Goal: Task Accomplishment & Management: Manage account settings

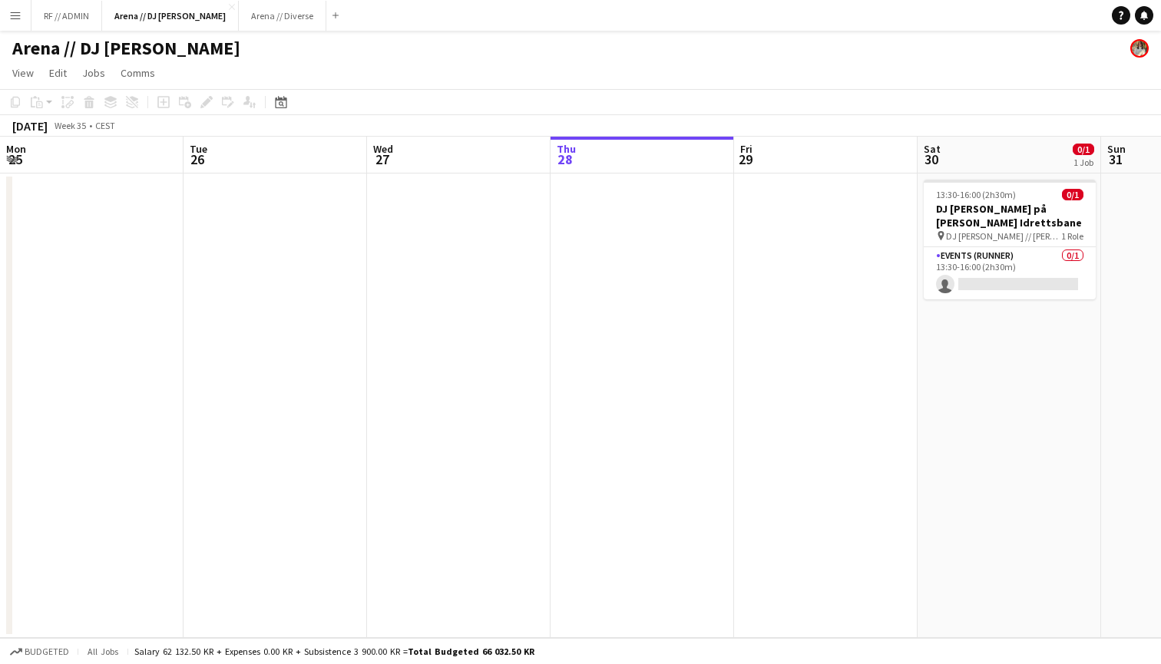
scroll to position [0, 527]
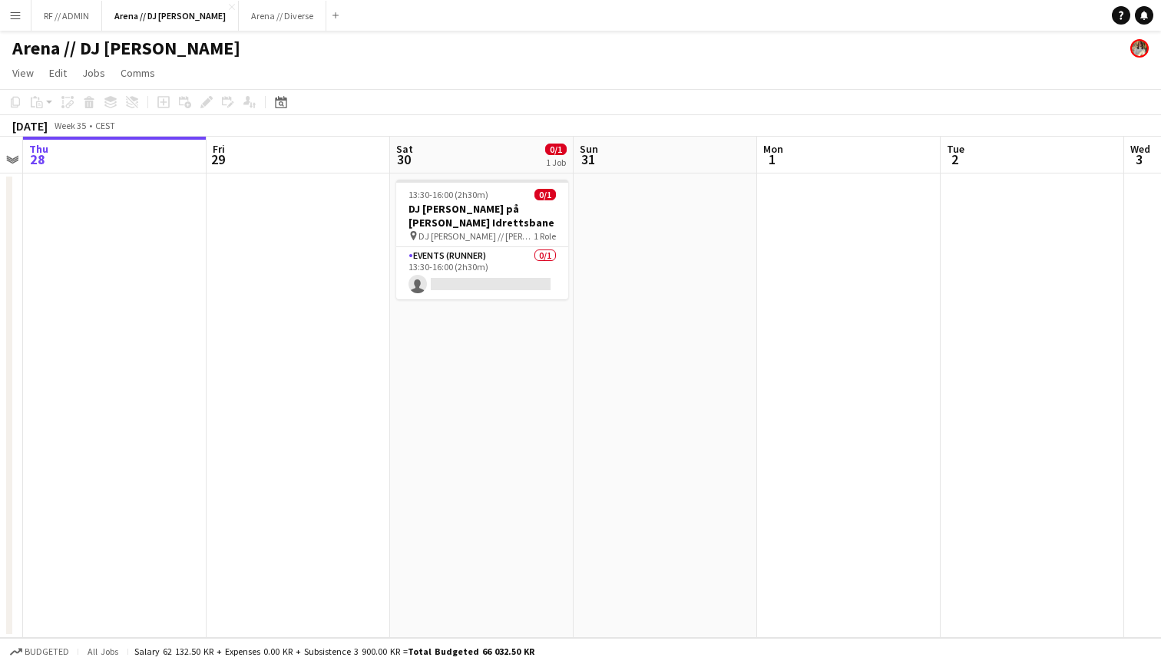
click at [363, 343] on app-date-cell at bounding box center [298, 405] width 183 height 464
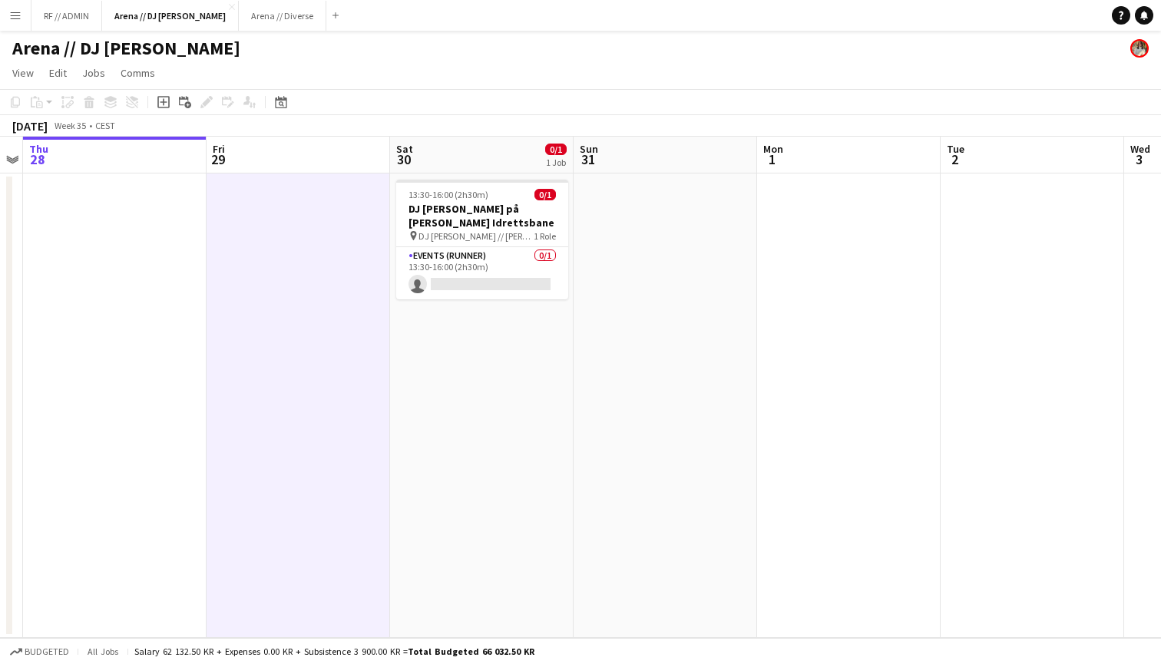
click at [653, 213] on app-date-cell at bounding box center [664, 405] width 183 height 464
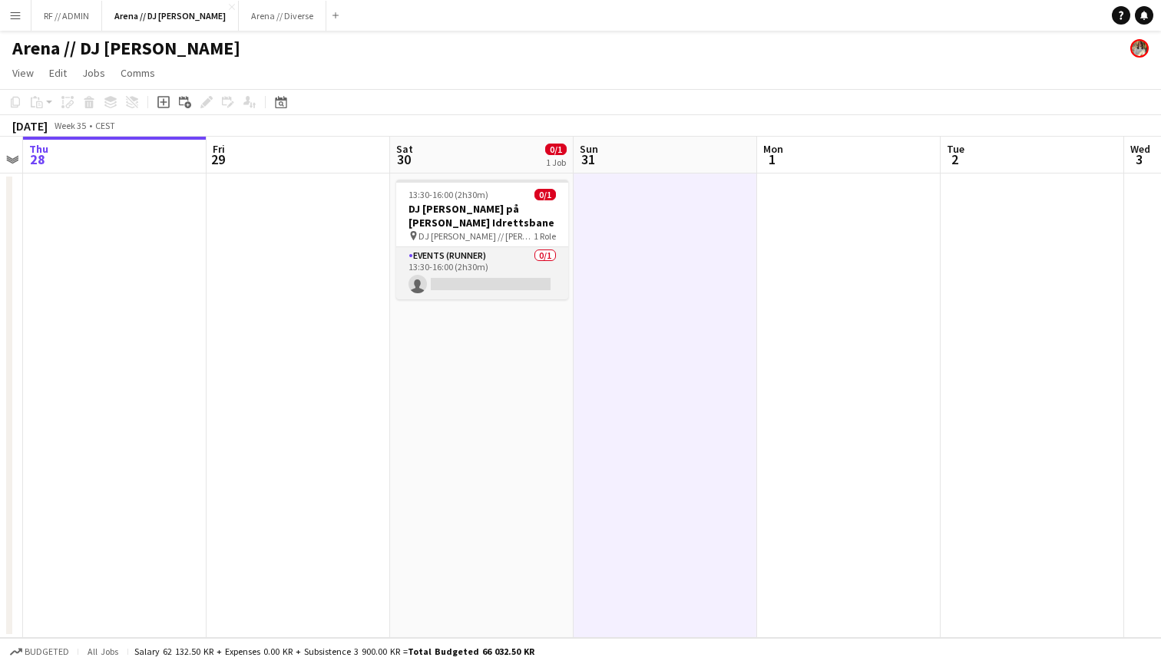
click at [483, 259] on app-card-role "Events (Runner) 0/1 13:30-16:00 (2h30m) single-neutral-actions" at bounding box center [482, 273] width 172 height 52
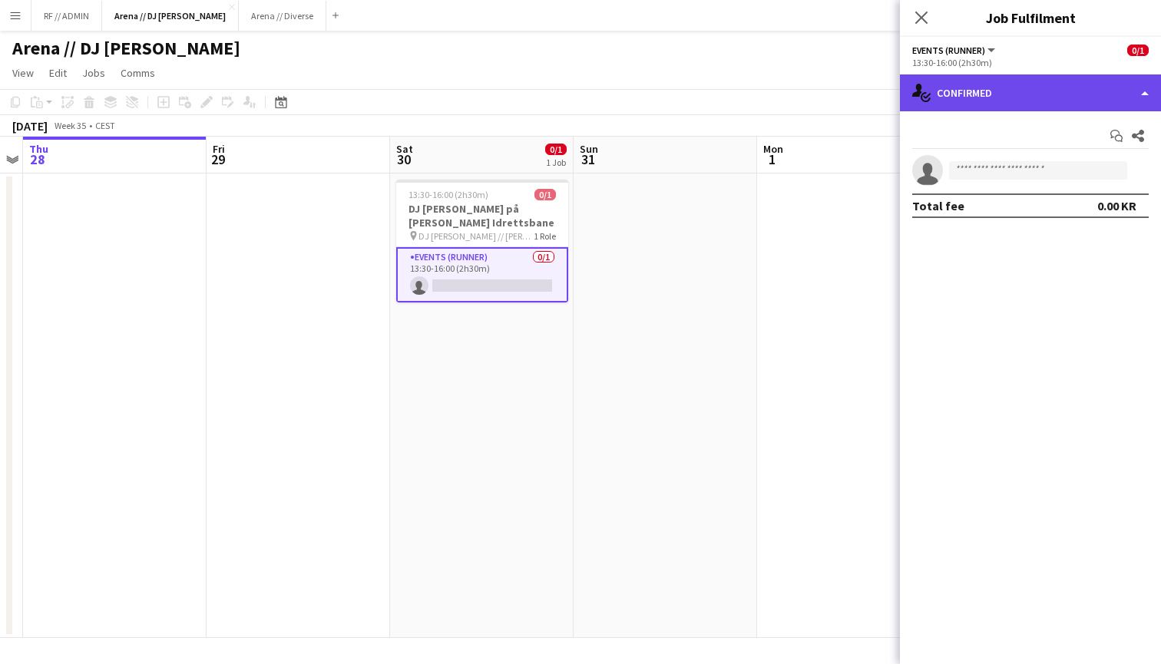
click at [1041, 108] on div "single-neutral-actions-check-2 Confirmed" at bounding box center [1030, 92] width 261 height 37
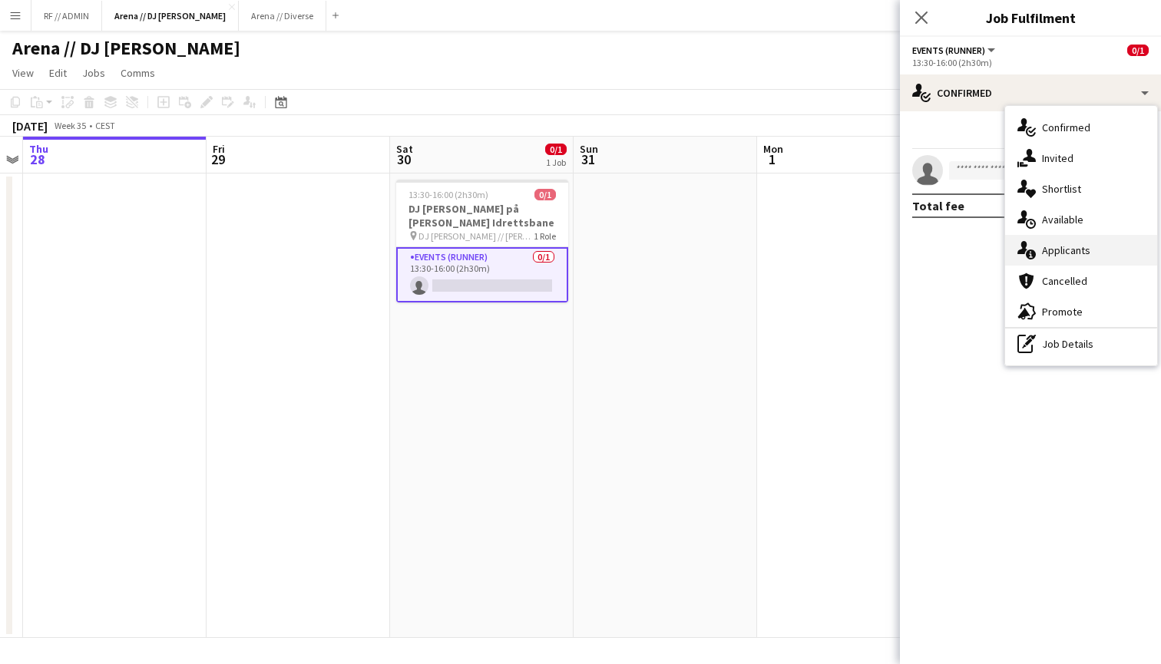
click at [1085, 248] on div "single-neutral-actions-information Applicants" at bounding box center [1081, 250] width 152 height 31
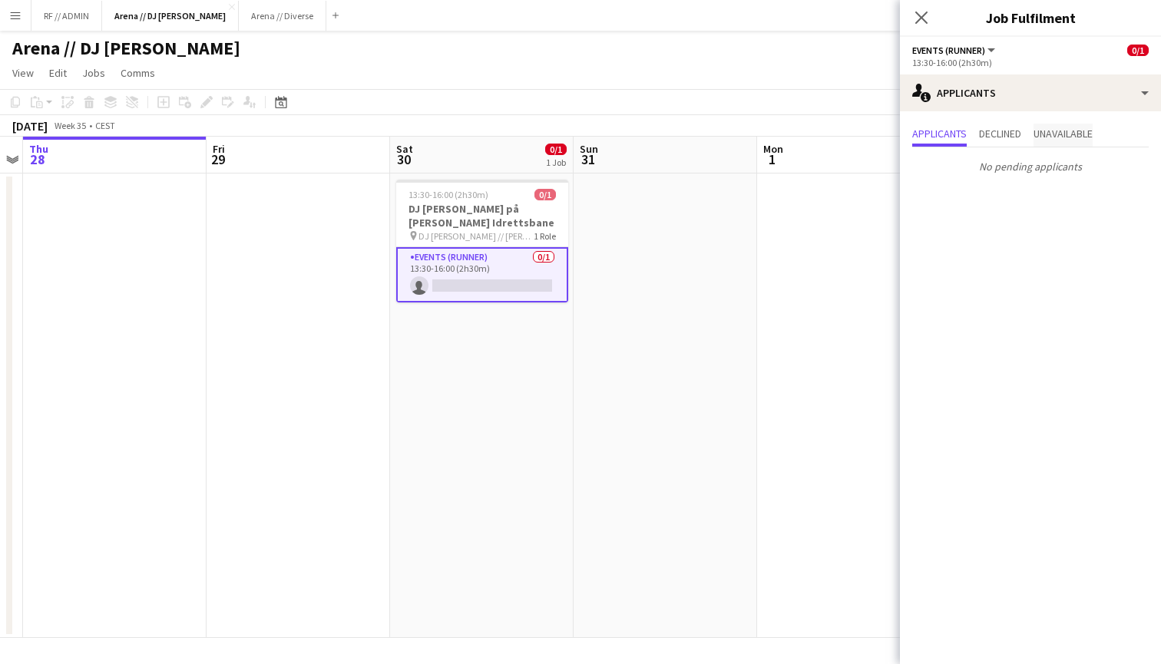
click at [1071, 136] on span "Unavailable" at bounding box center [1062, 133] width 59 height 11
click at [1008, 131] on span "Declined" at bounding box center [1000, 133] width 42 height 11
click at [953, 133] on span "Applicants" at bounding box center [939, 133] width 55 height 11
click at [924, 15] on icon at bounding box center [921, 17] width 15 height 15
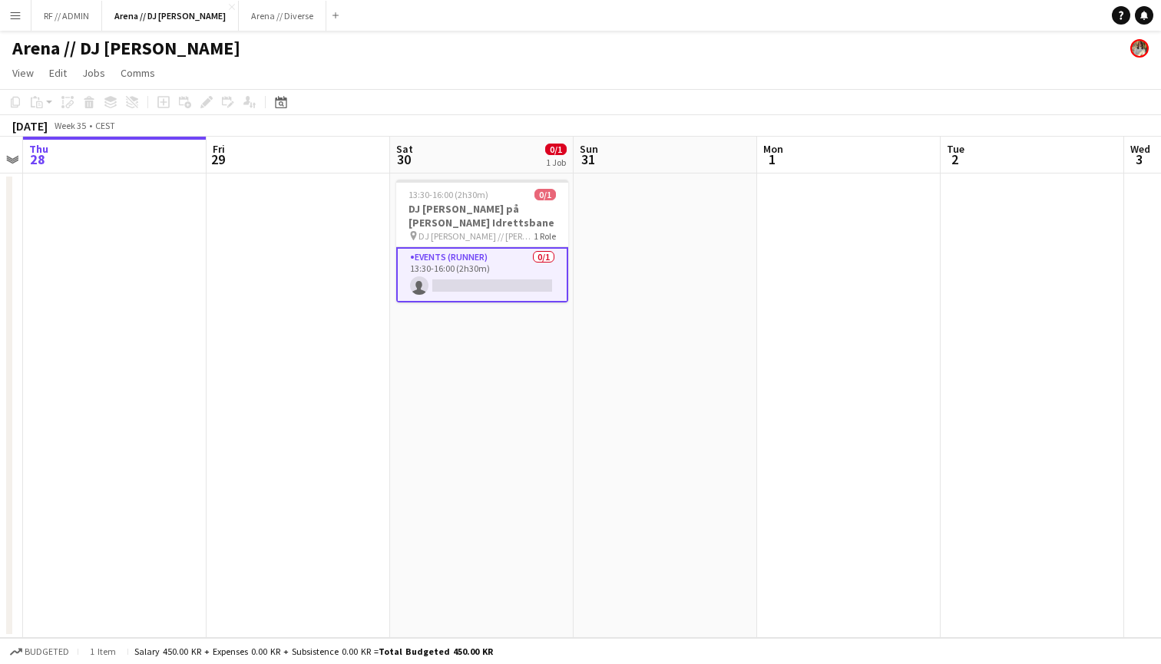
click at [705, 264] on app-date-cell at bounding box center [664, 405] width 183 height 464
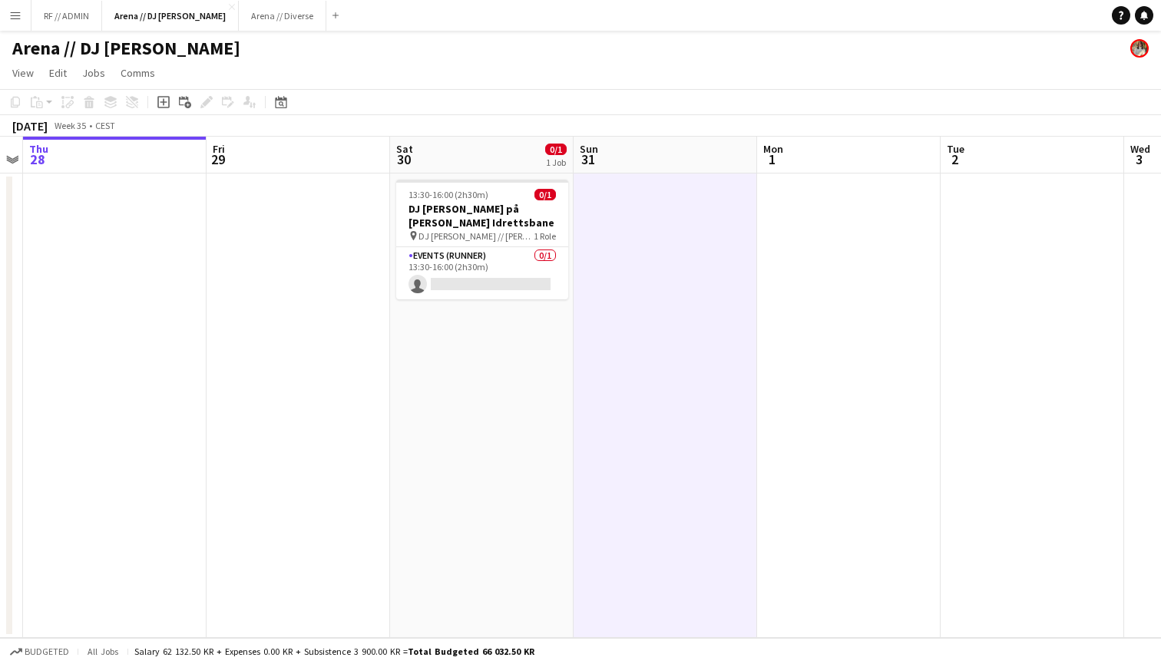
click at [2, 25] on button "Menu" at bounding box center [15, 15] width 31 height 31
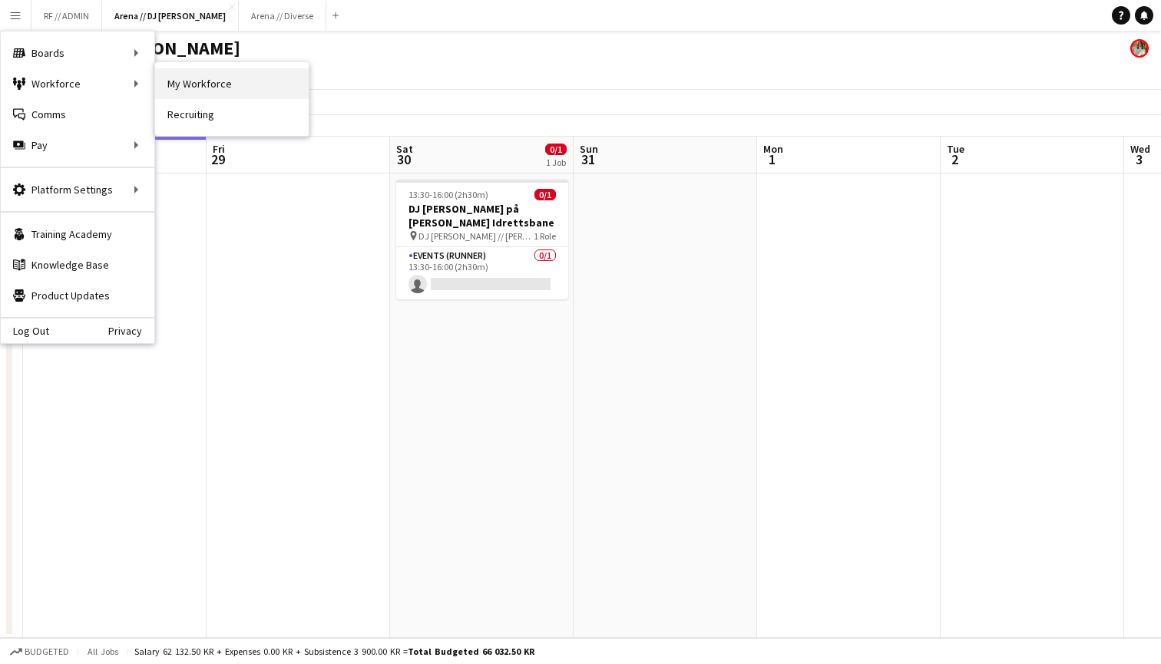
click at [178, 81] on link "My Workforce" at bounding box center [232, 83] width 154 height 31
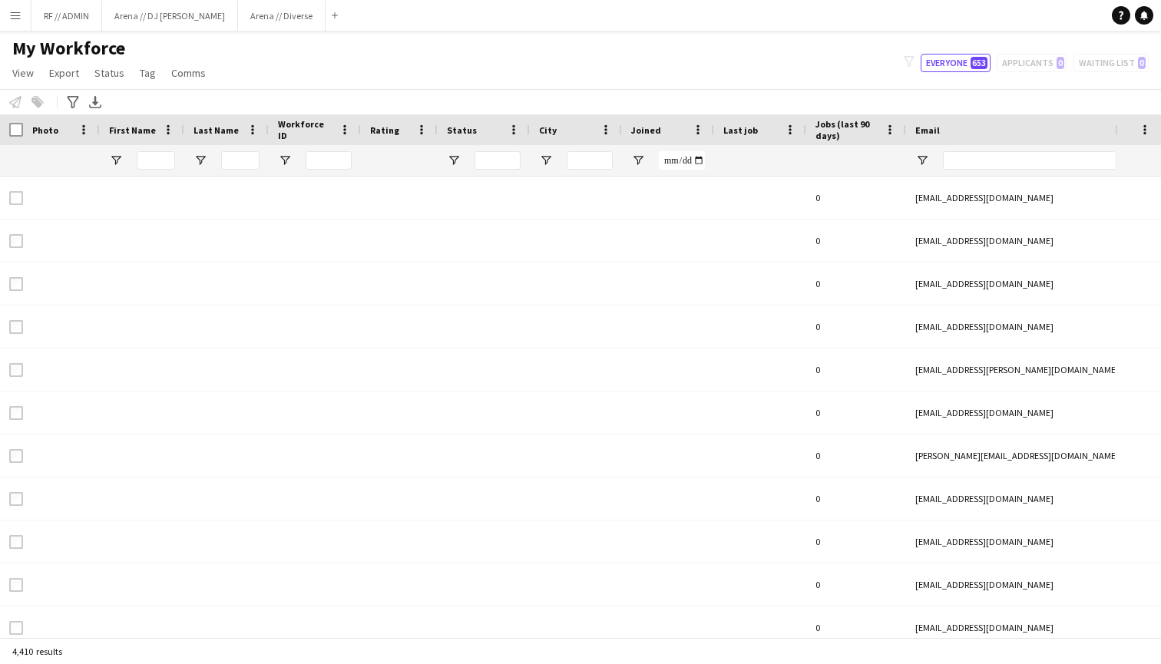
type input "****"
type input "**********"
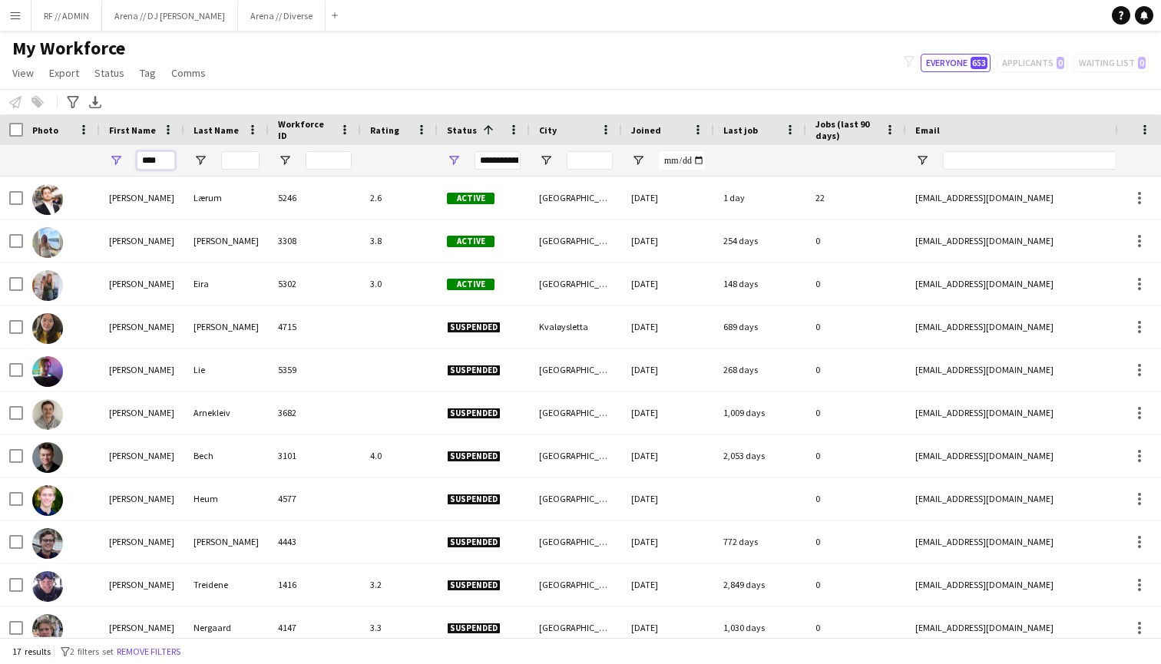
click at [159, 161] on input "****" at bounding box center [156, 160] width 38 height 18
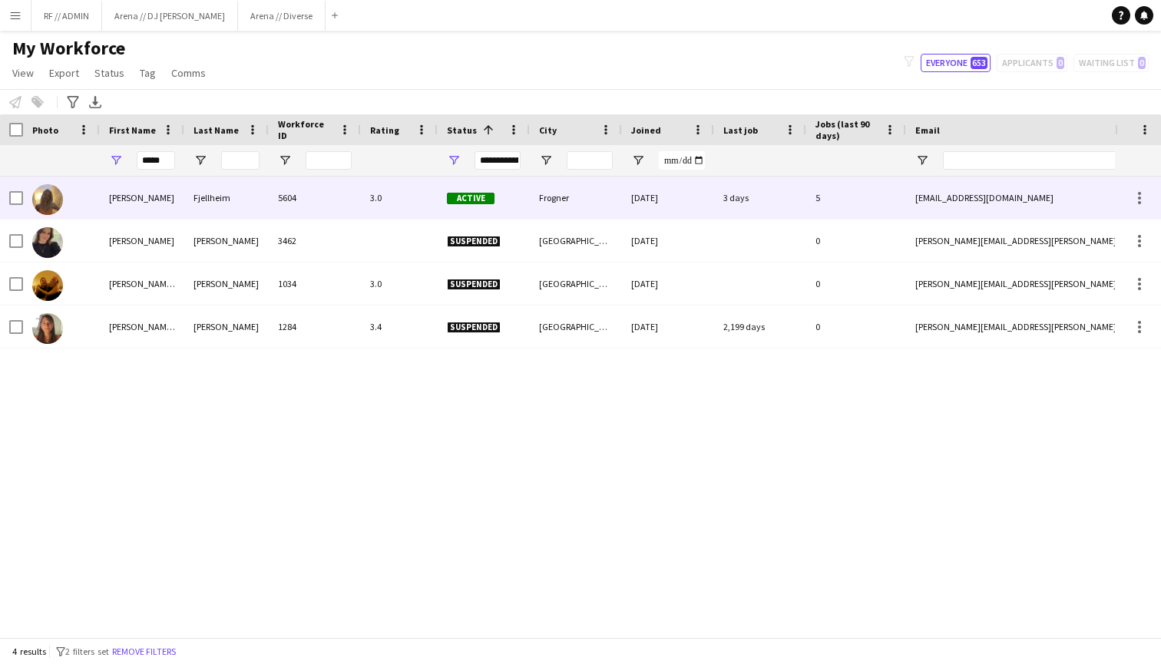
click at [250, 199] on div "Fjellheim" at bounding box center [226, 198] width 84 height 42
click at [103, 195] on div "[PERSON_NAME]" at bounding box center [142, 198] width 84 height 42
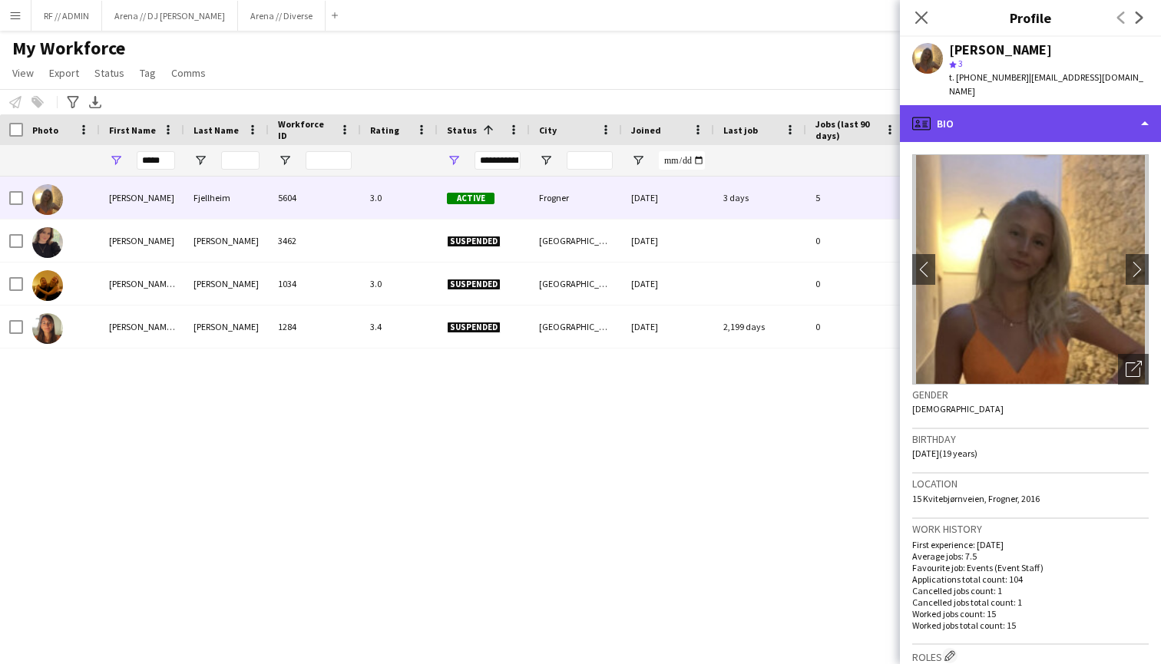
click at [1095, 115] on div "profile Bio" at bounding box center [1030, 123] width 261 height 37
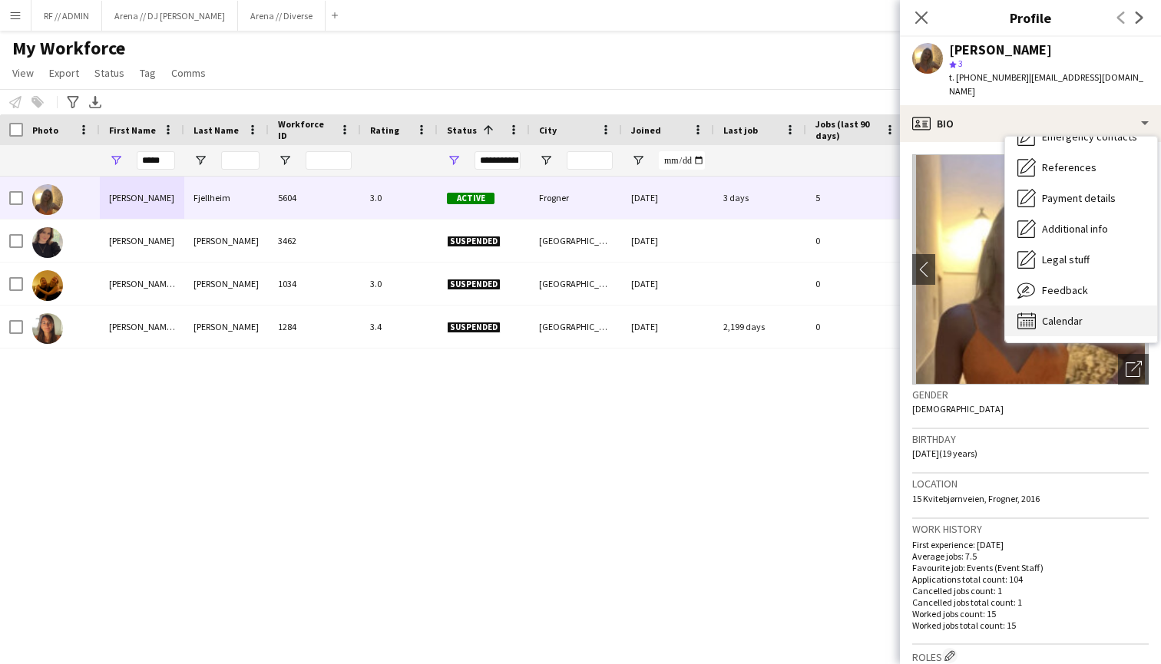
scroll to position [144, 0]
click at [1070, 306] on div "Calendar Calendar" at bounding box center [1081, 321] width 152 height 31
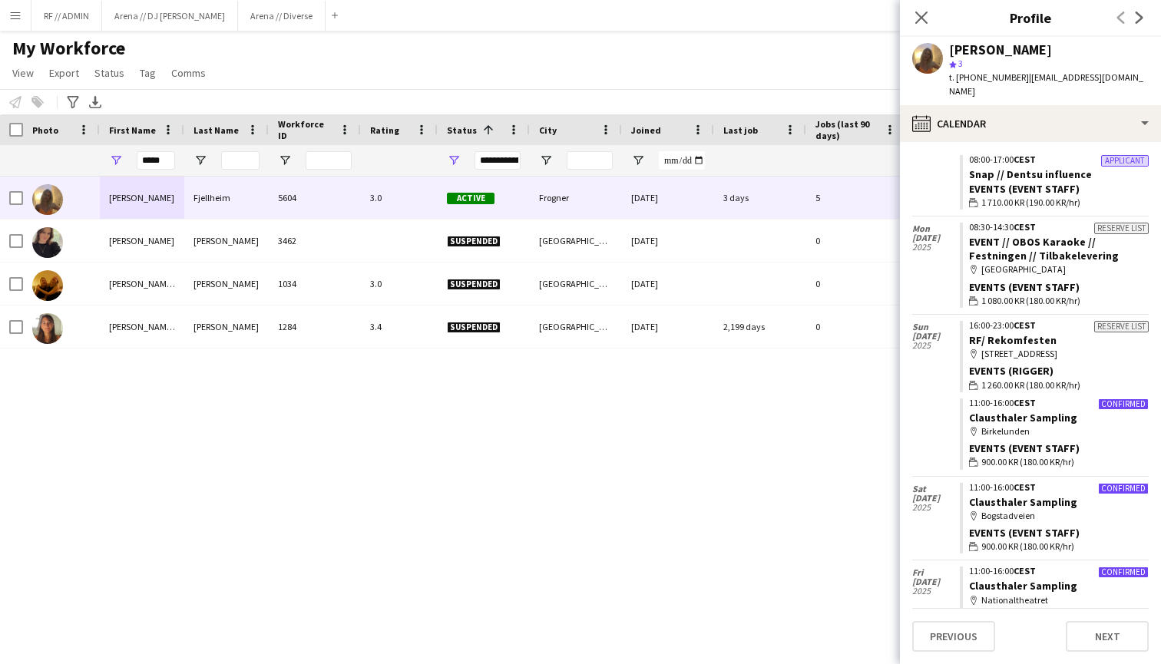
scroll to position [5804, 0]
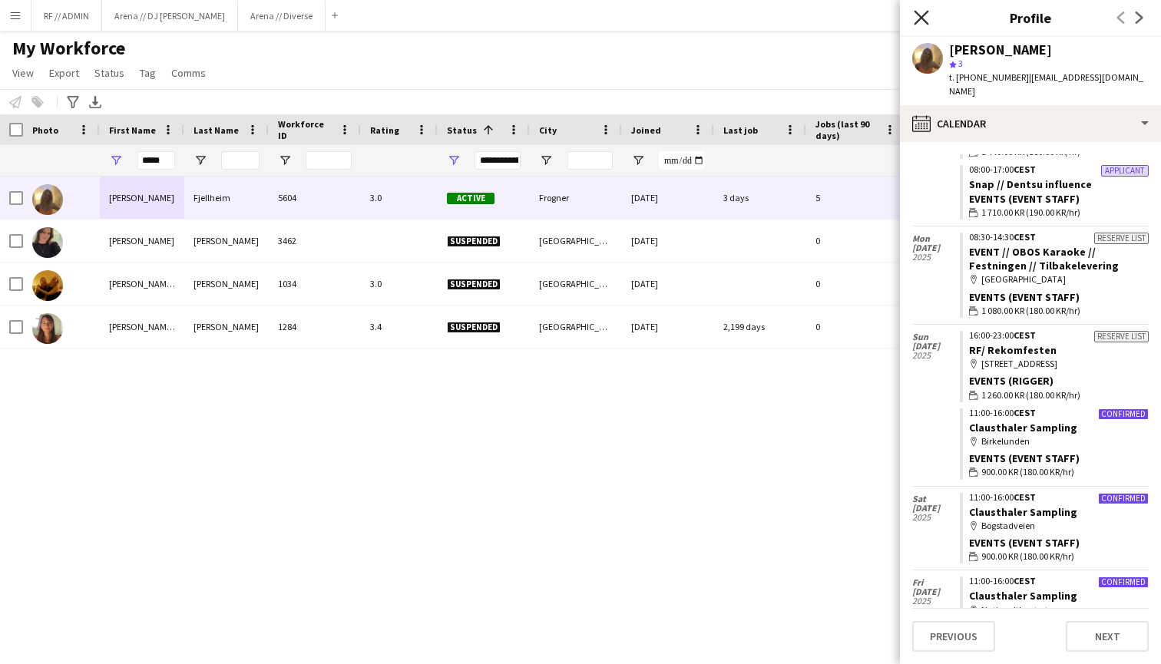
click at [924, 15] on icon at bounding box center [921, 17] width 15 height 15
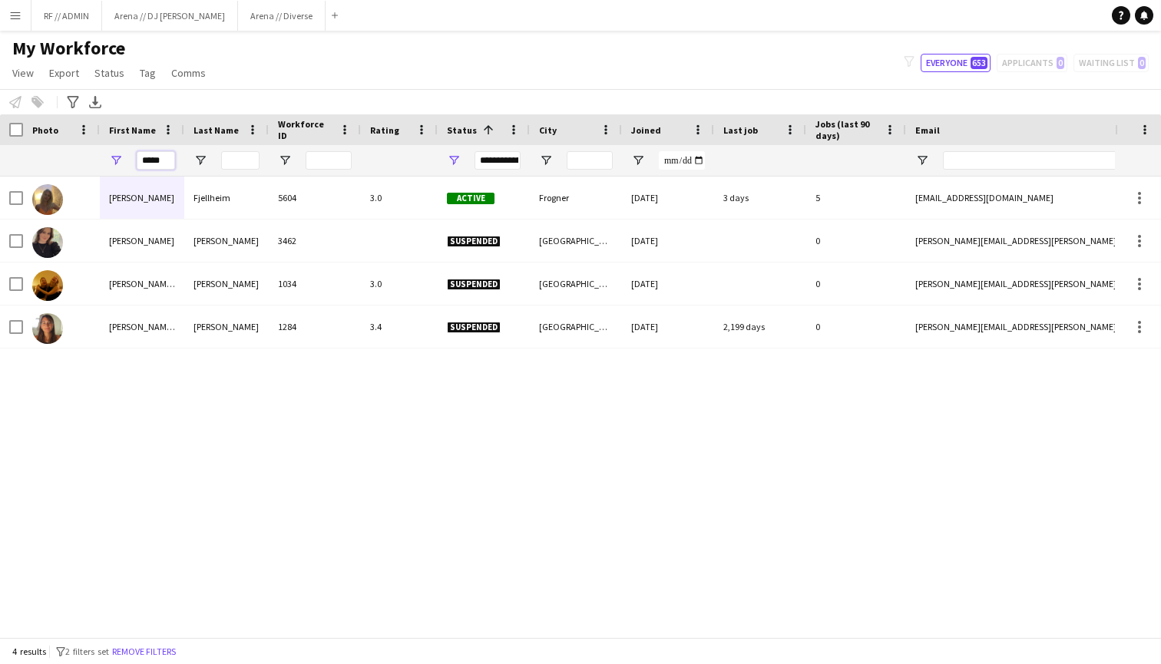
click at [147, 161] on input "*****" at bounding box center [156, 160] width 38 height 18
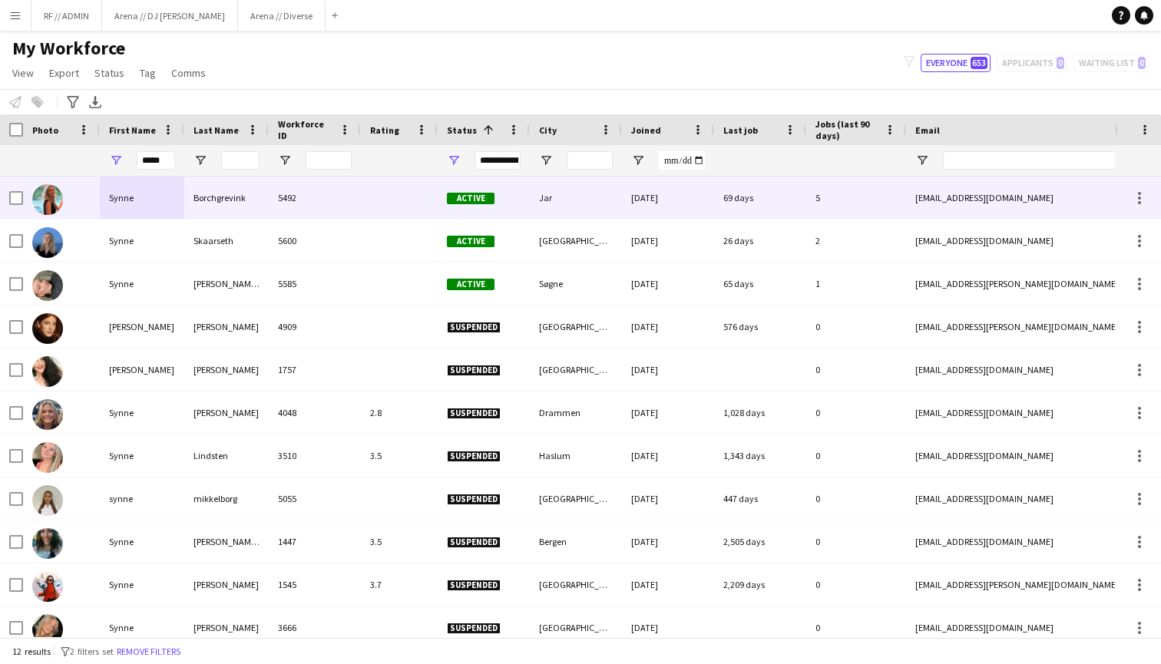
click at [55, 239] on img at bounding box center [47, 242] width 31 height 31
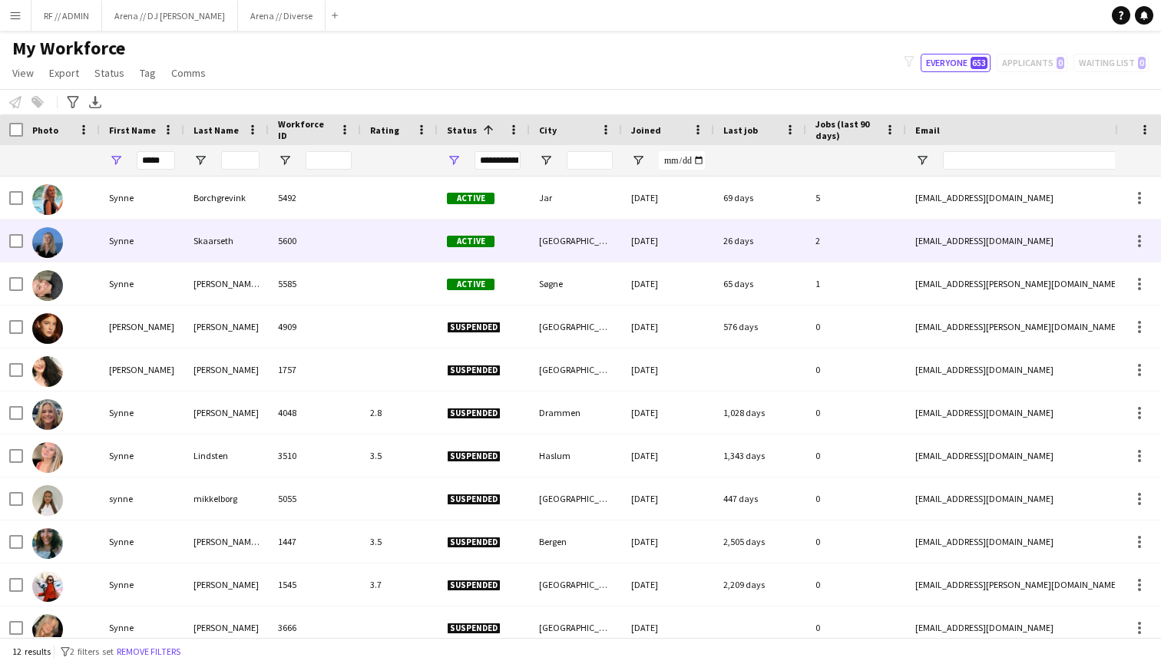
click at [94, 237] on div at bounding box center [61, 241] width 77 height 42
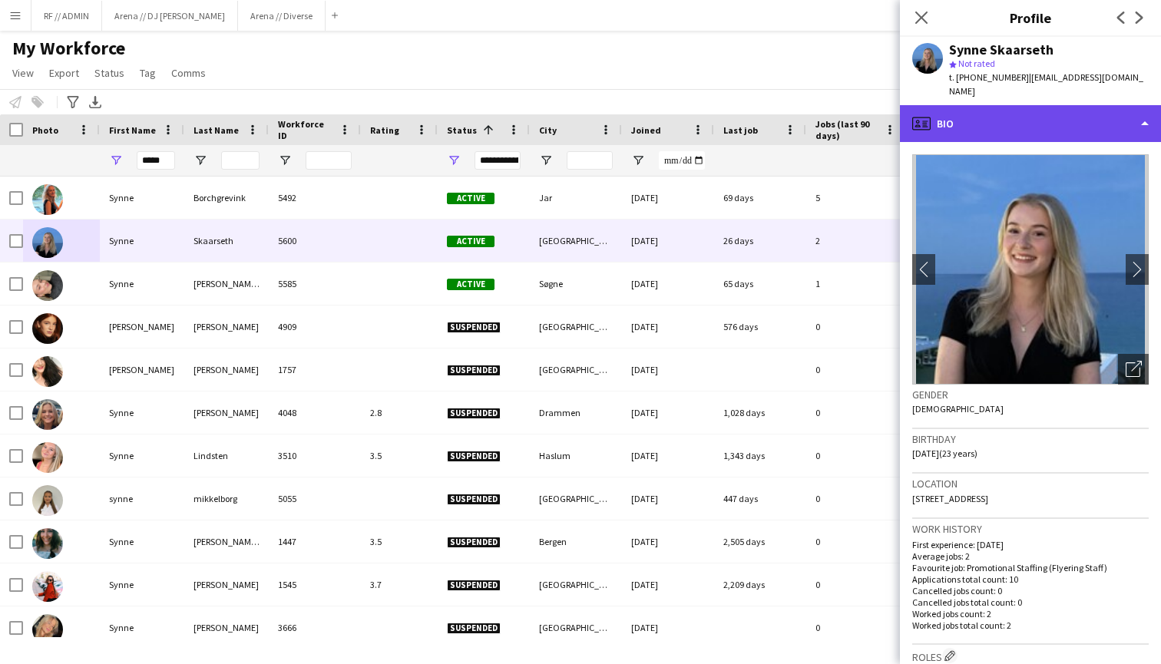
click at [1079, 107] on div "profile Bio" at bounding box center [1030, 123] width 261 height 37
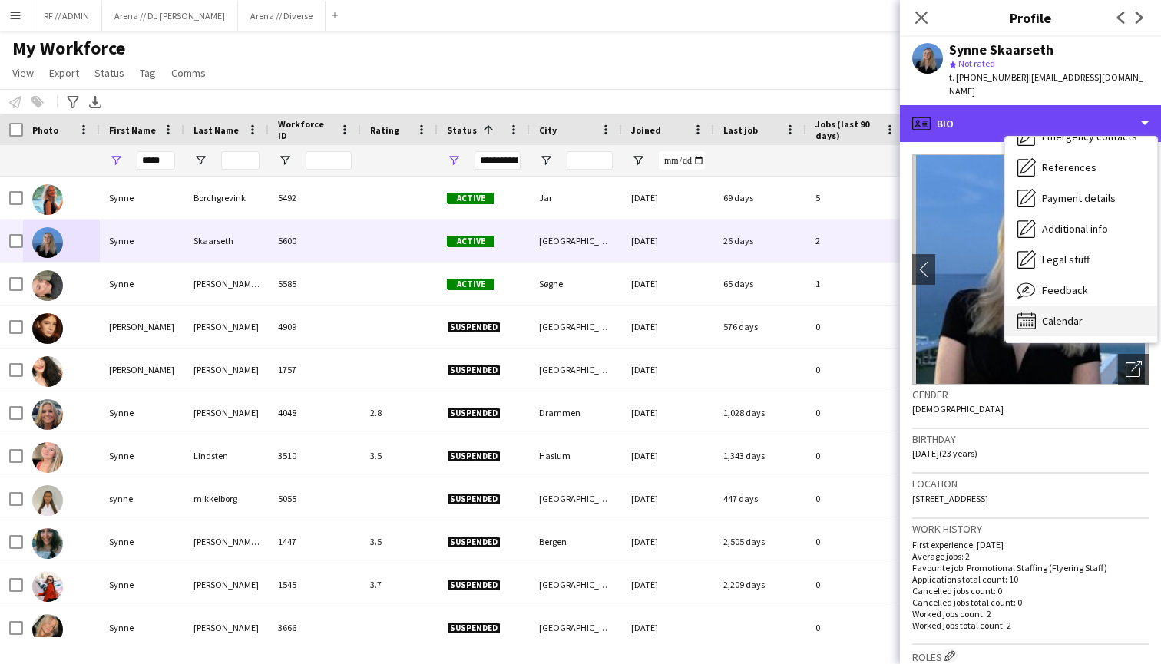
scroll to position [144, 0]
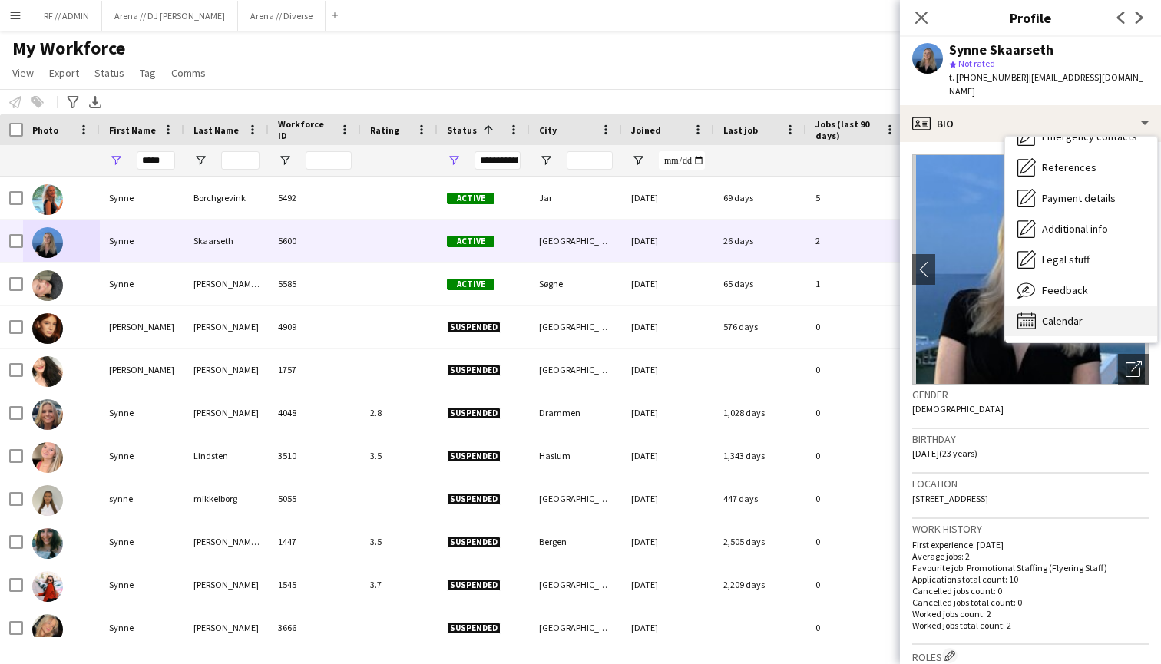
click at [1079, 314] on span "Calendar" at bounding box center [1062, 321] width 41 height 14
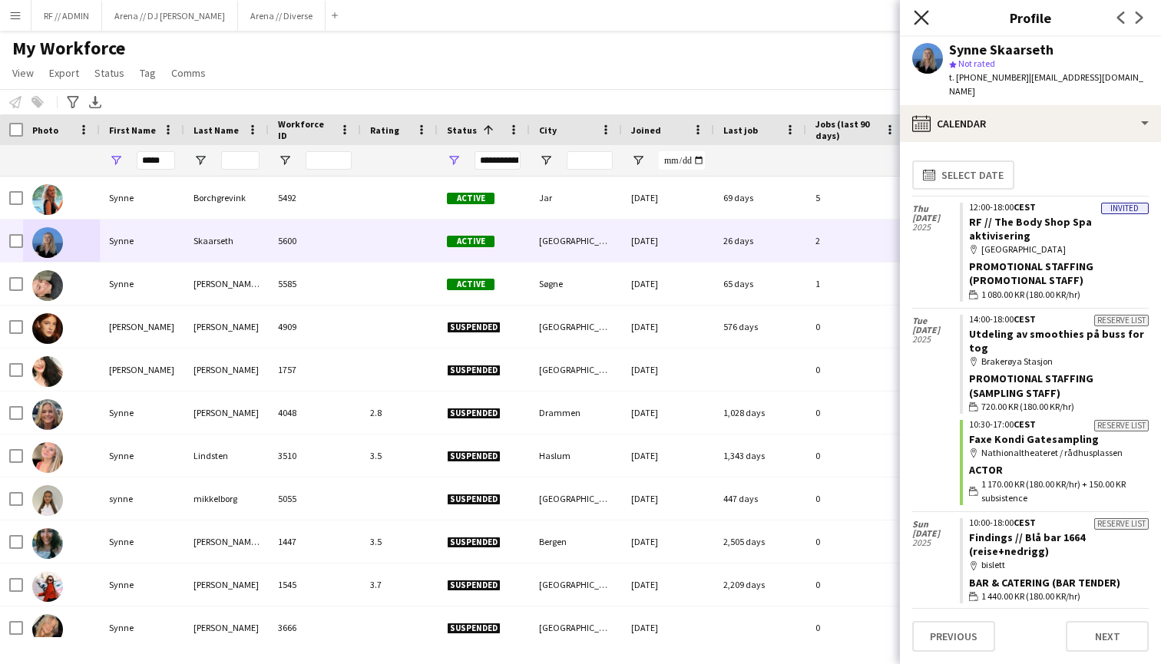
click at [924, 17] on icon "Close pop-in" at bounding box center [921, 17] width 15 height 15
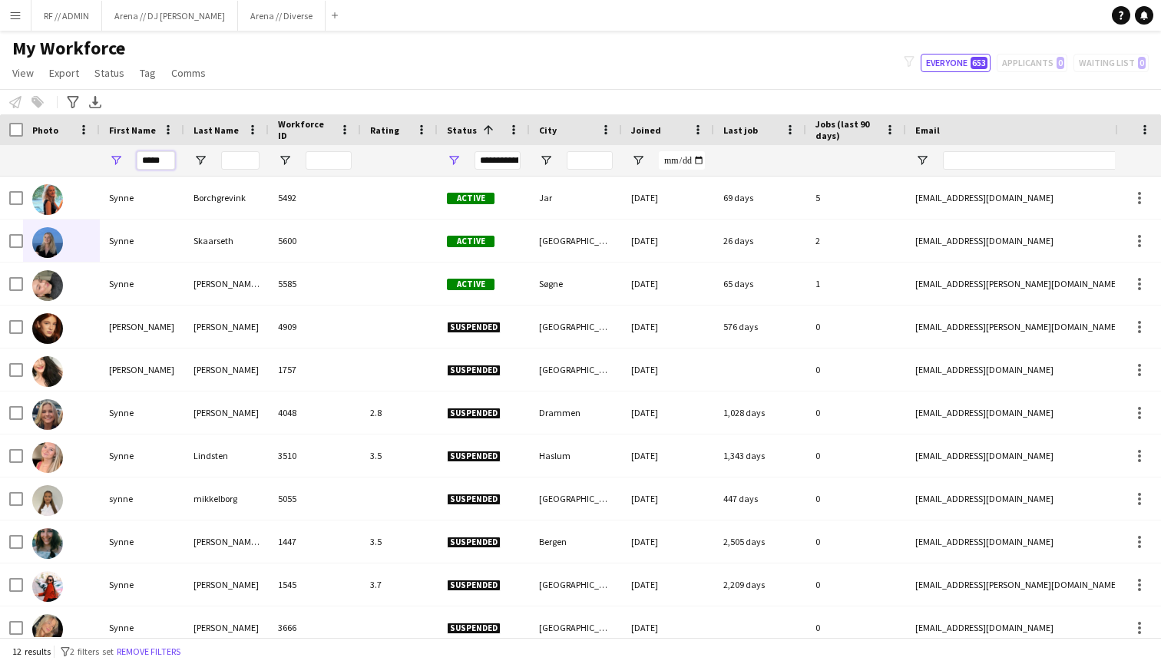
click at [151, 159] on input "*****" at bounding box center [156, 160] width 38 height 18
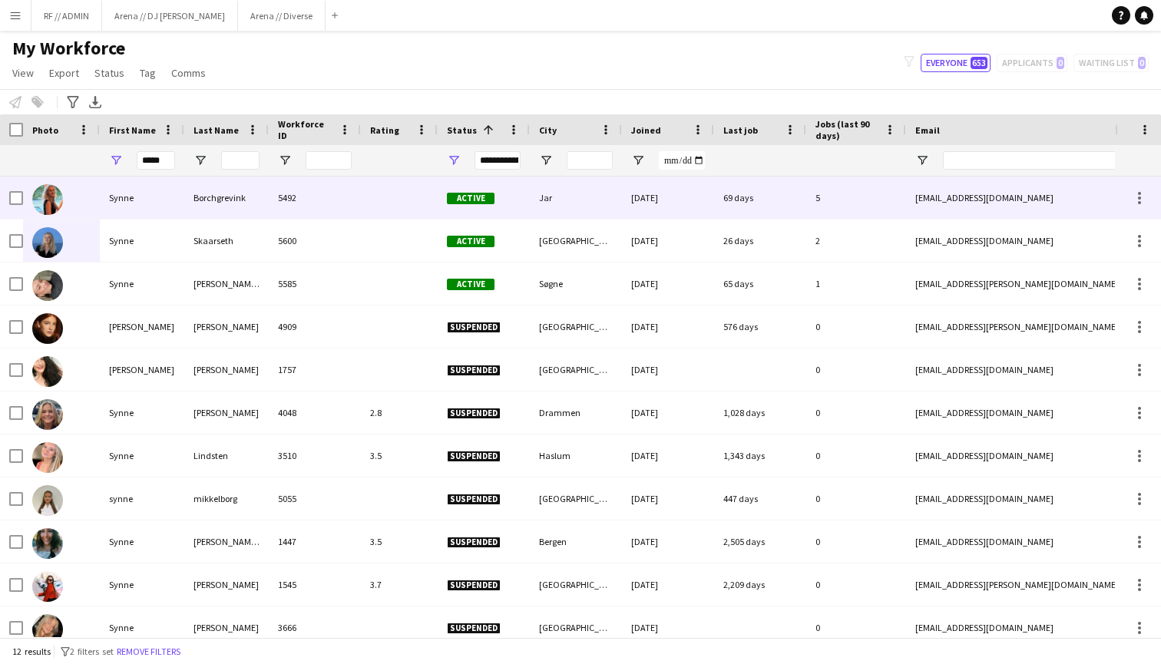
click at [54, 198] on img at bounding box center [47, 199] width 31 height 31
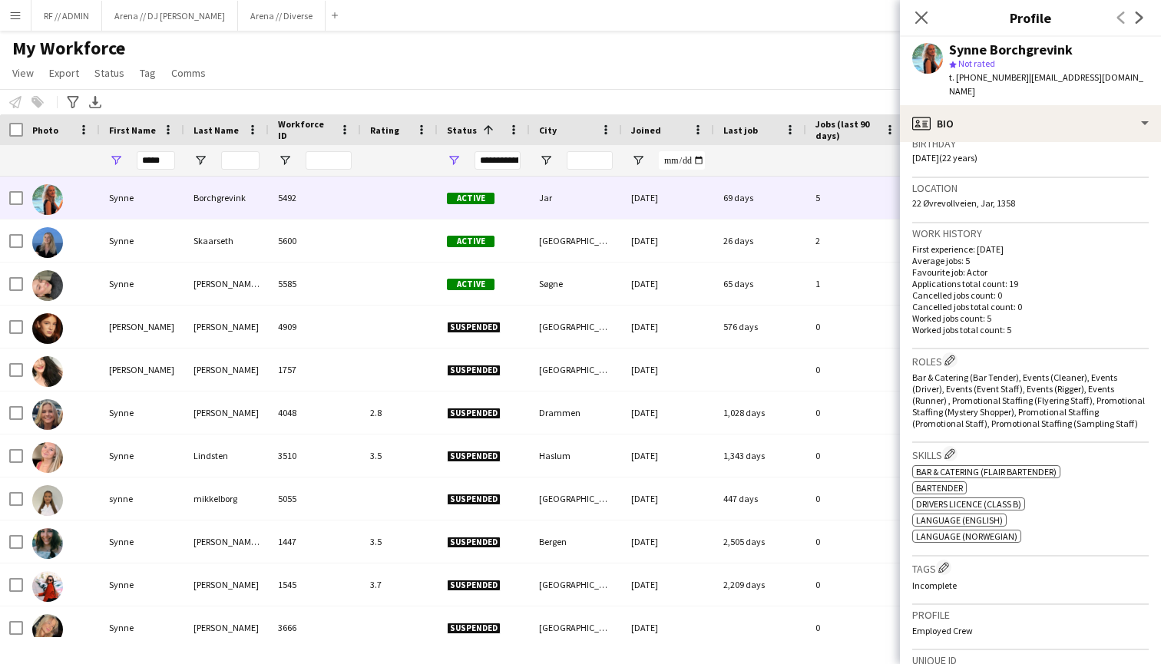
scroll to position [433, 0]
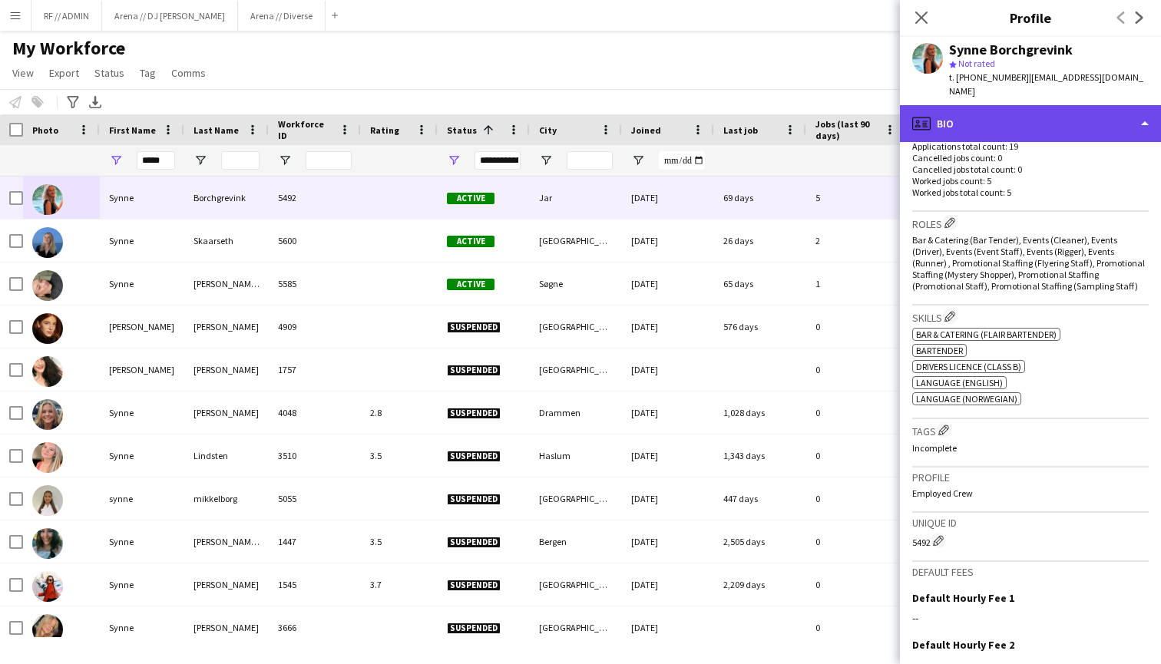
click at [1091, 105] on div "profile Bio" at bounding box center [1030, 123] width 261 height 37
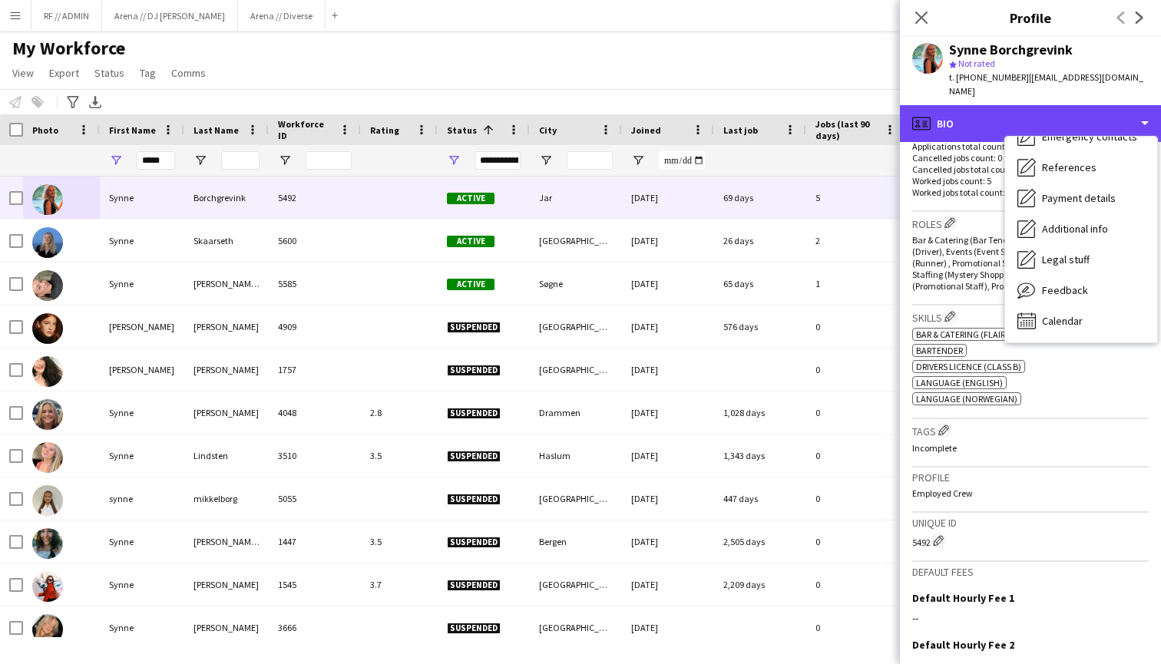
scroll to position [144, 0]
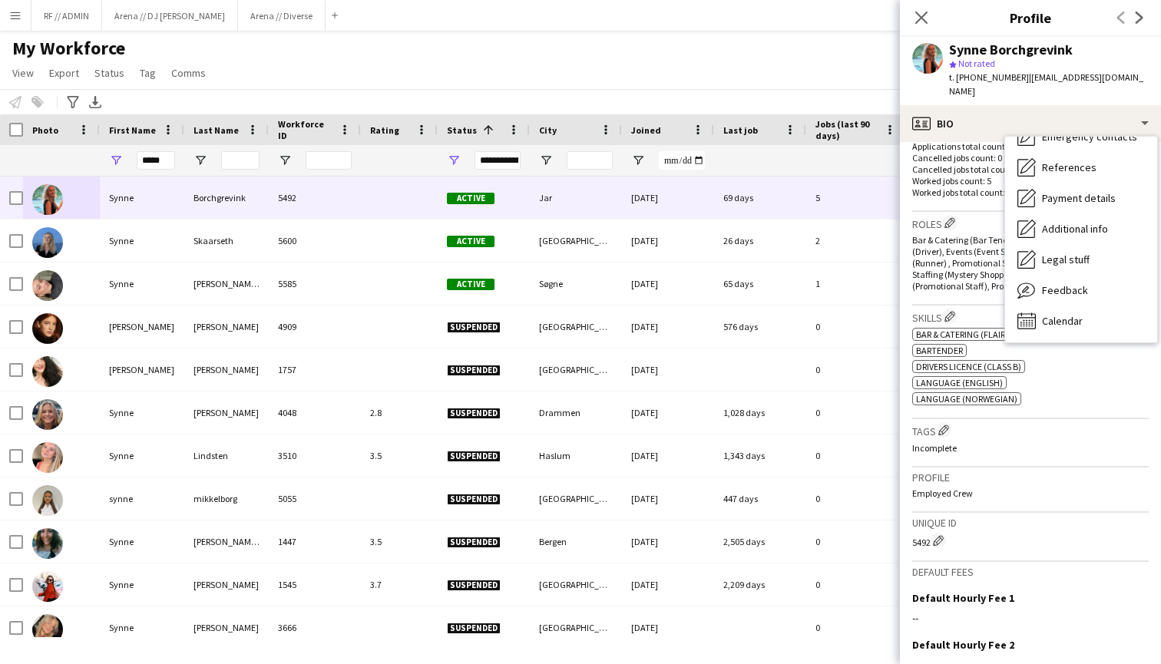
click at [924, 2] on div "Close pop-in" at bounding box center [921, 17] width 43 height 35
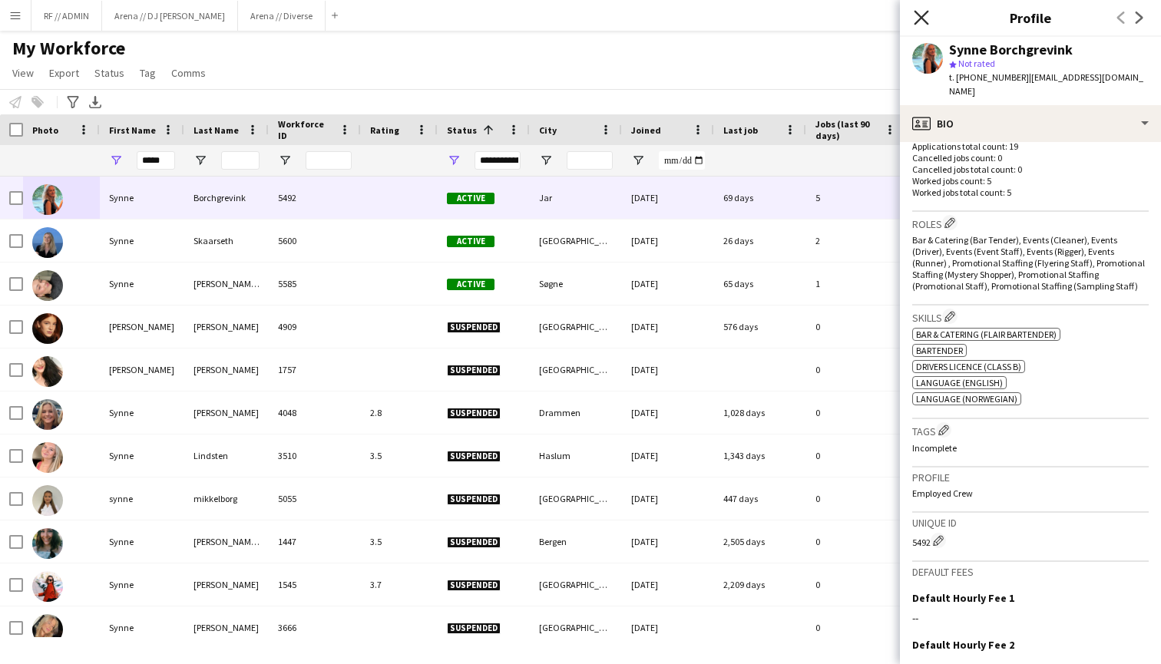
click at [927, 17] on icon "Close pop-in" at bounding box center [921, 17] width 15 height 15
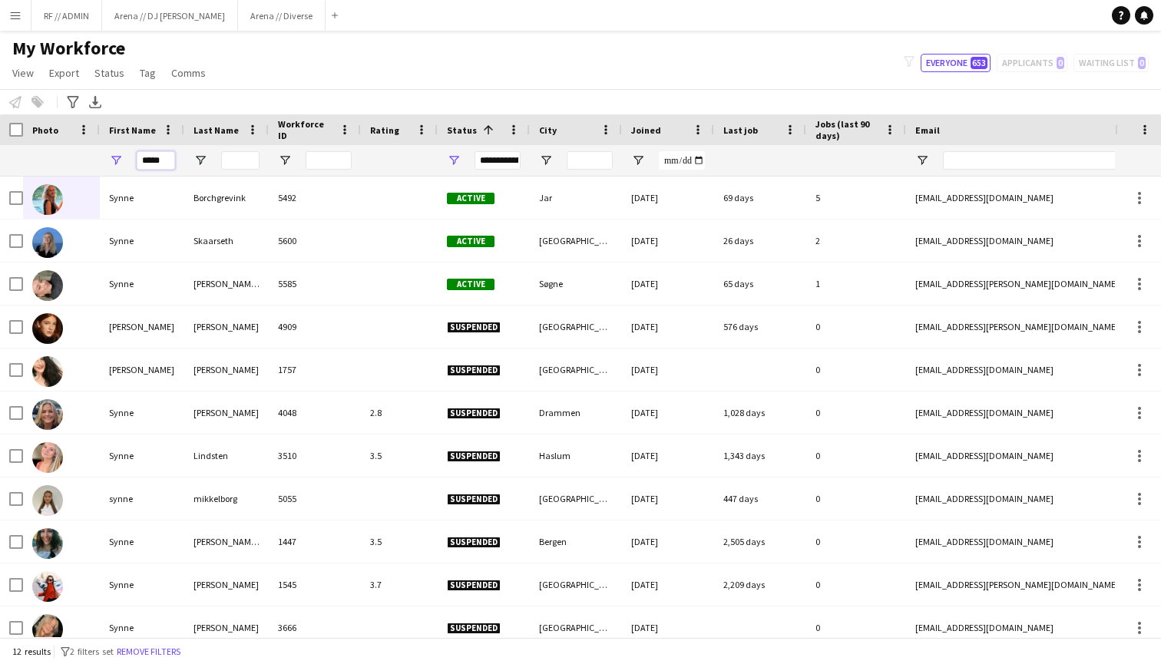
click at [155, 157] on input "*****" at bounding box center [156, 160] width 38 height 18
type input "*"
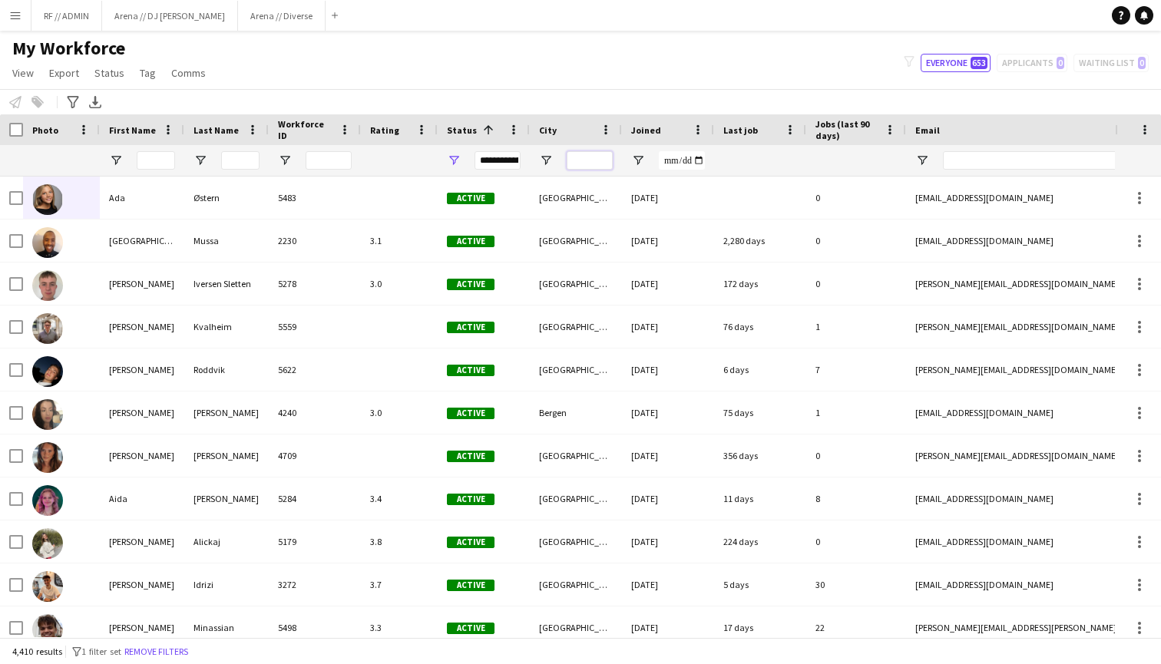
click at [584, 156] on input "City Filter Input" at bounding box center [590, 160] width 46 height 18
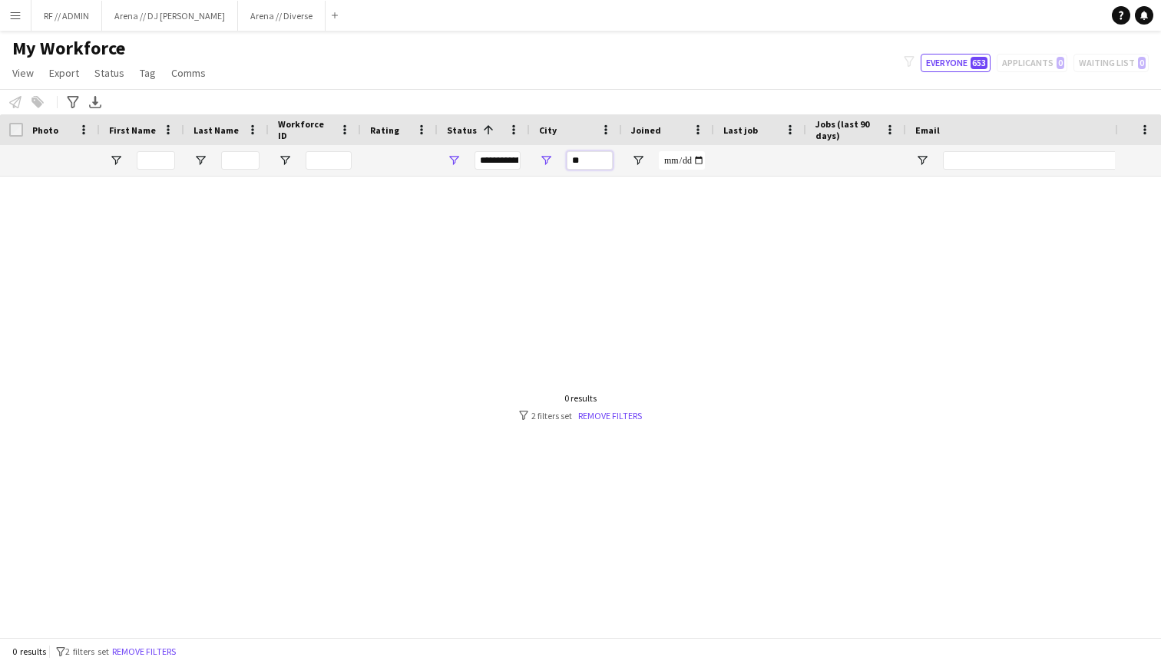
type input "*"
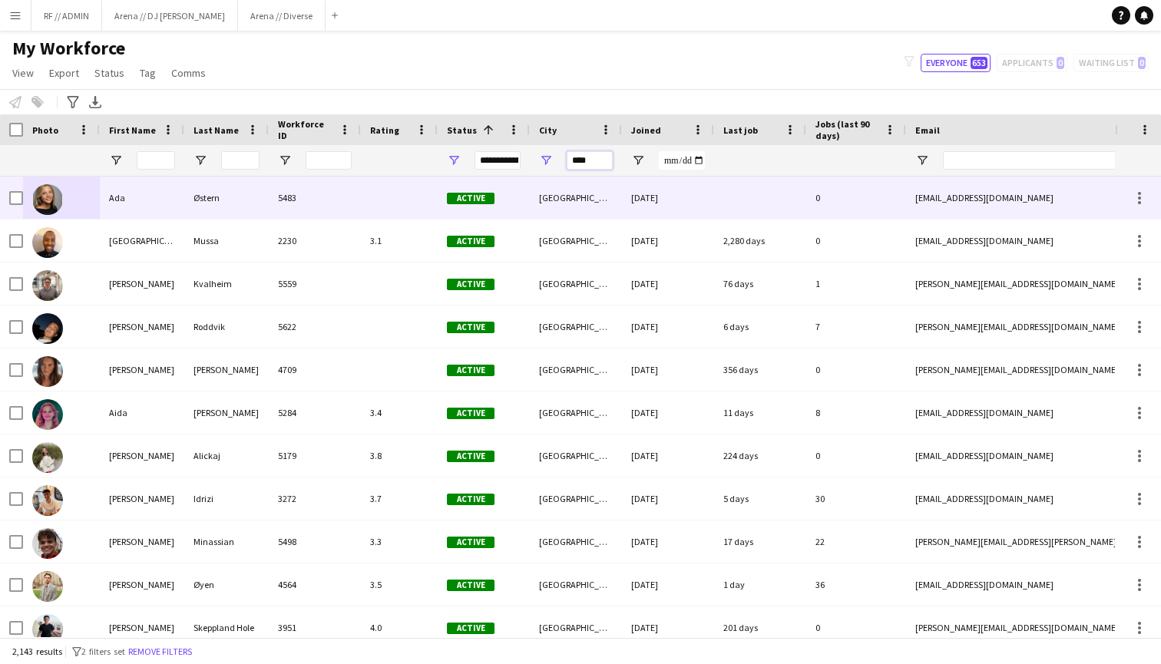
type input "****"
click at [46, 197] on img at bounding box center [47, 199] width 31 height 31
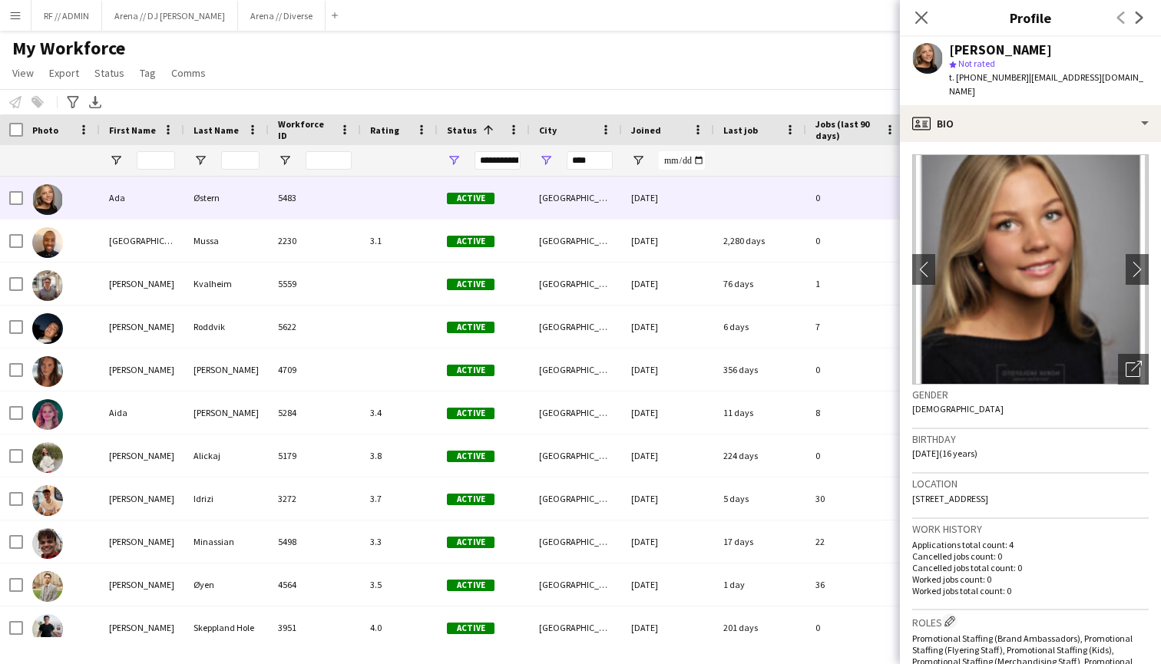
scroll to position [35, 0]
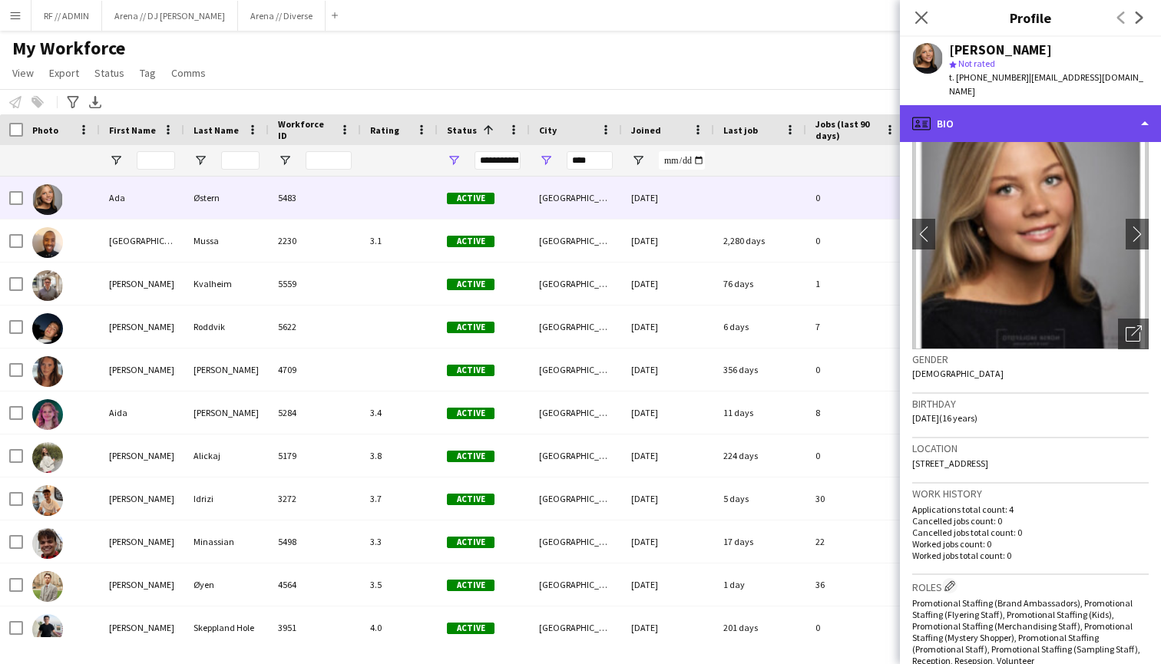
click at [1102, 107] on div "profile Bio" at bounding box center [1030, 123] width 261 height 37
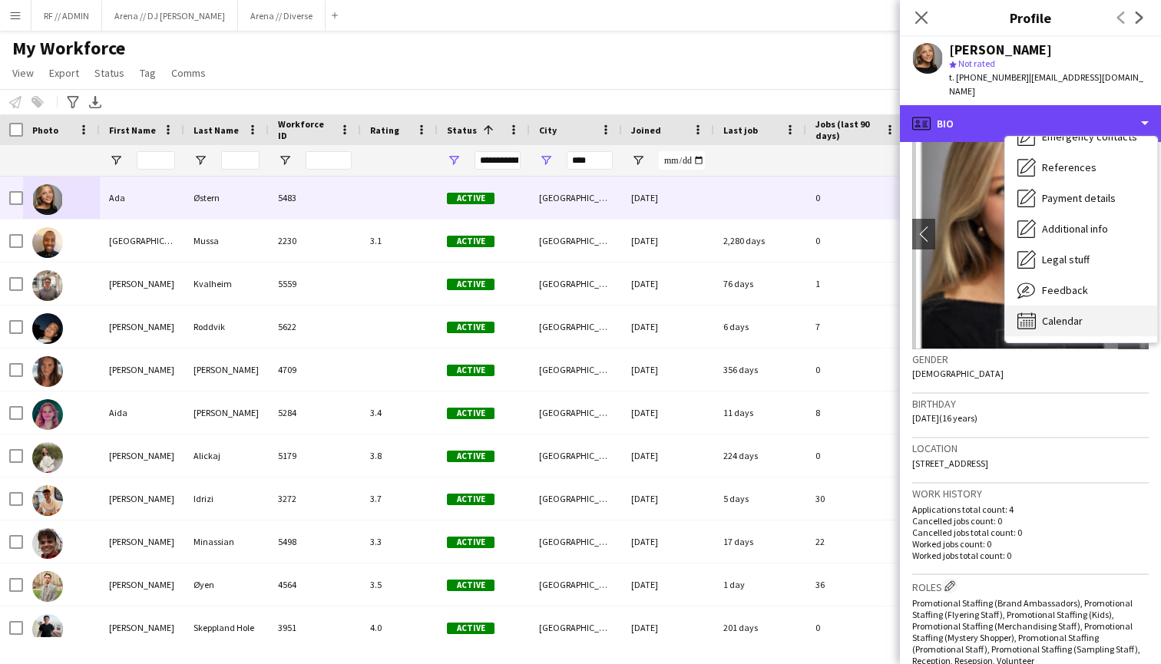
scroll to position [144, 0]
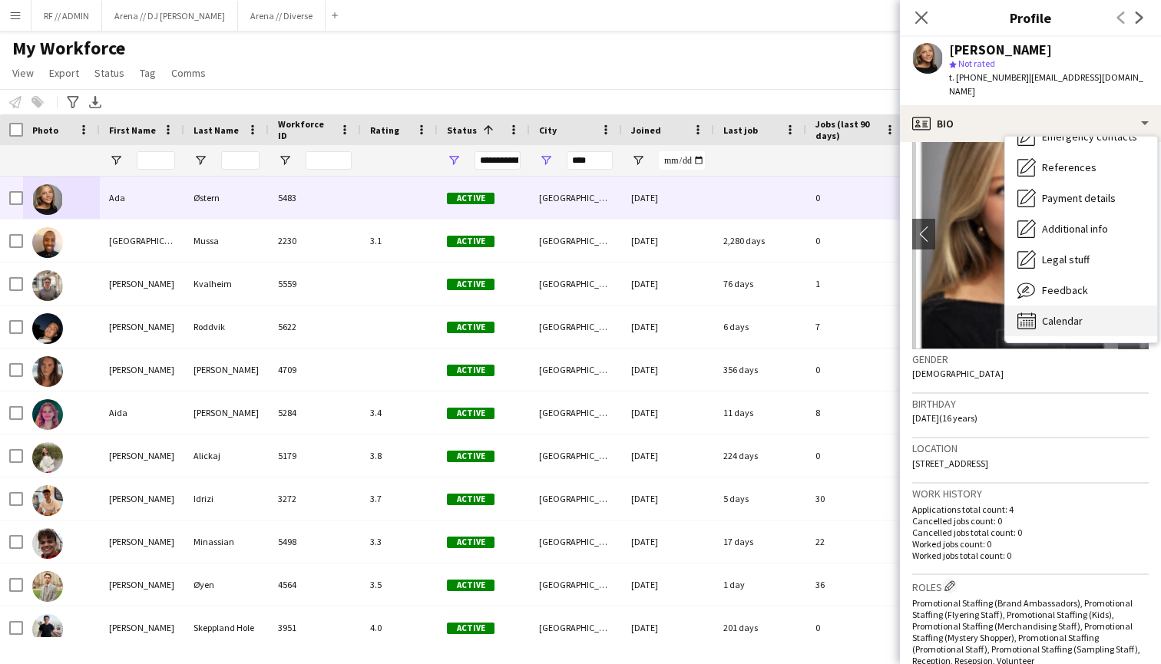
click at [1074, 314] on span "Calendar" at bounding box center [1062, 321] width 41 height 14
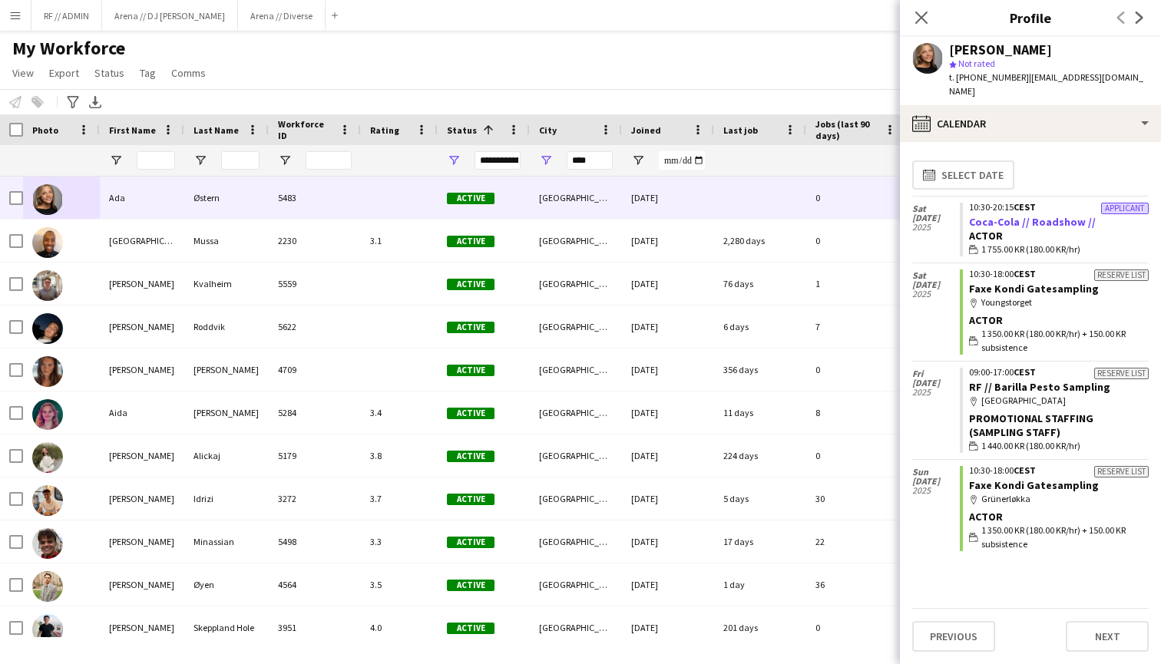
scroll to position [0, 0]
click at [927, 21] on icon "Close pop-in" at bounding box center [921, 17] width 15 height 15
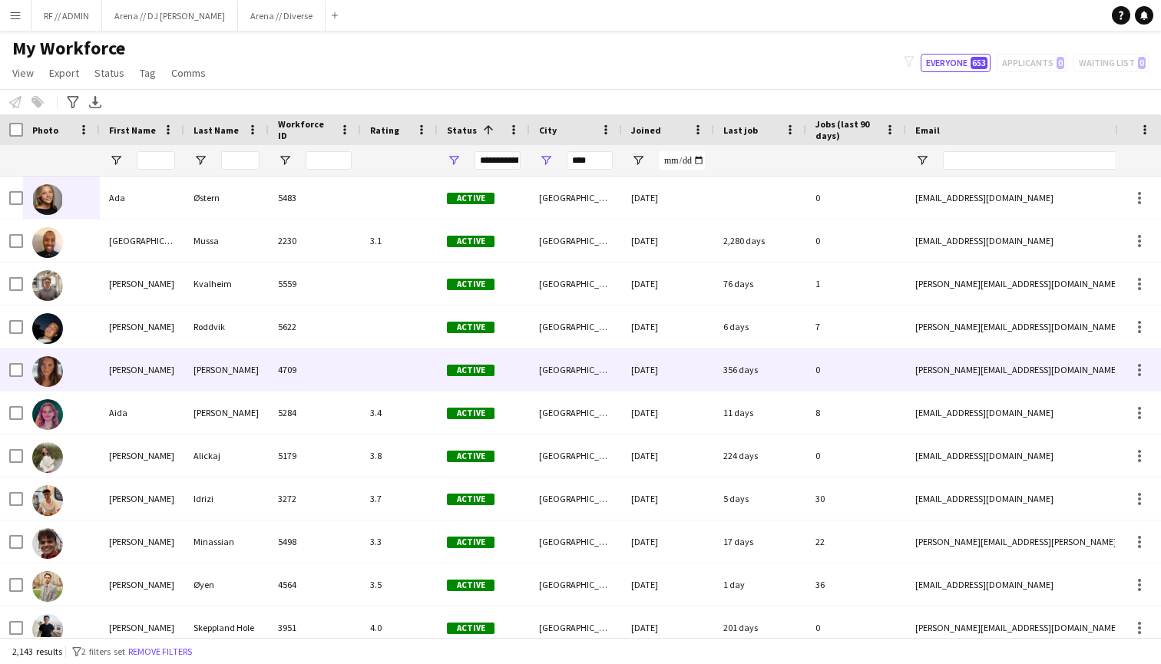
click at [42, 364] on img at bounding box center [47, 371] width 31 height 31
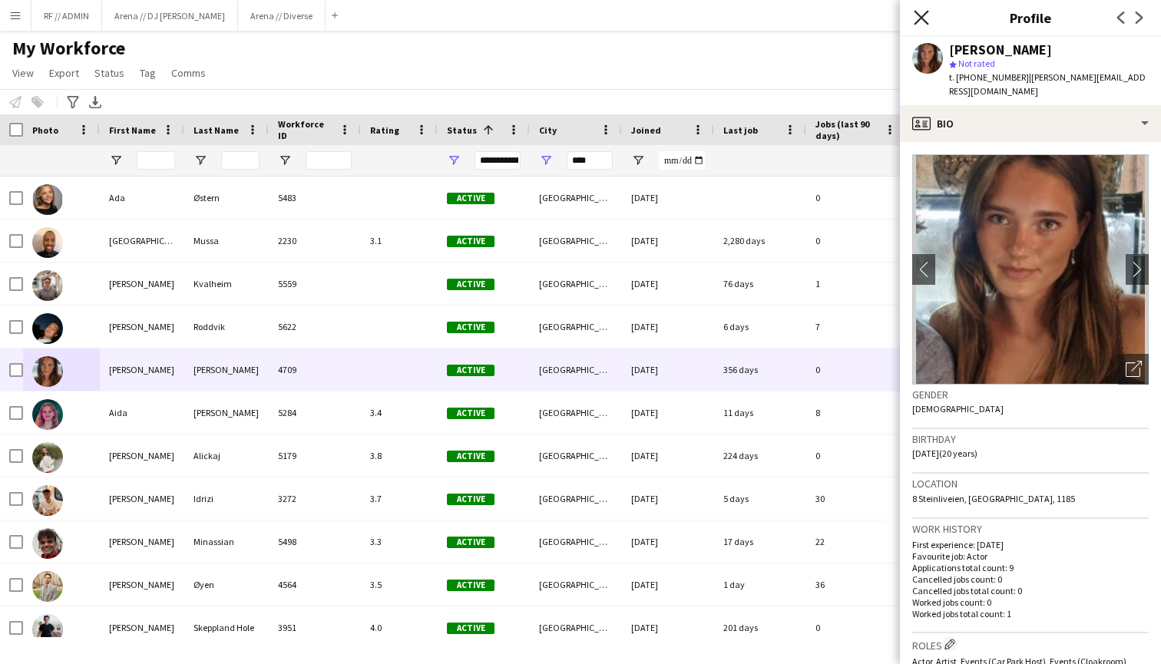
click at [922, 13] on icon "Close pop-in" at bounding box center [921, 17] width 15 height 15
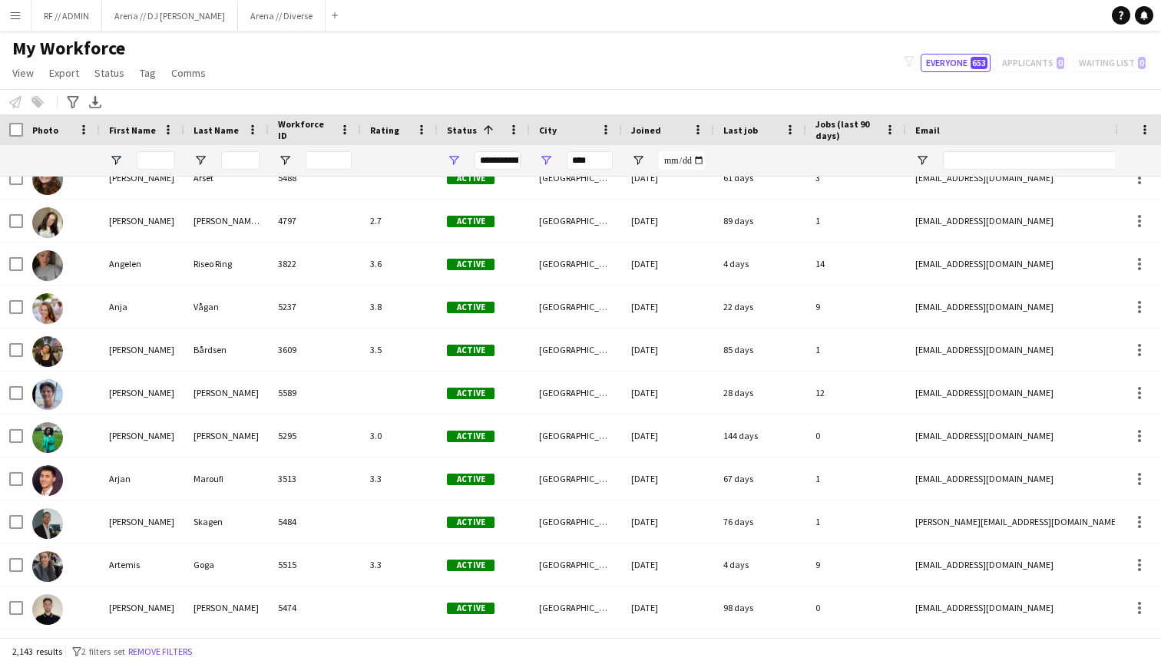
scroll to position [966, 0]
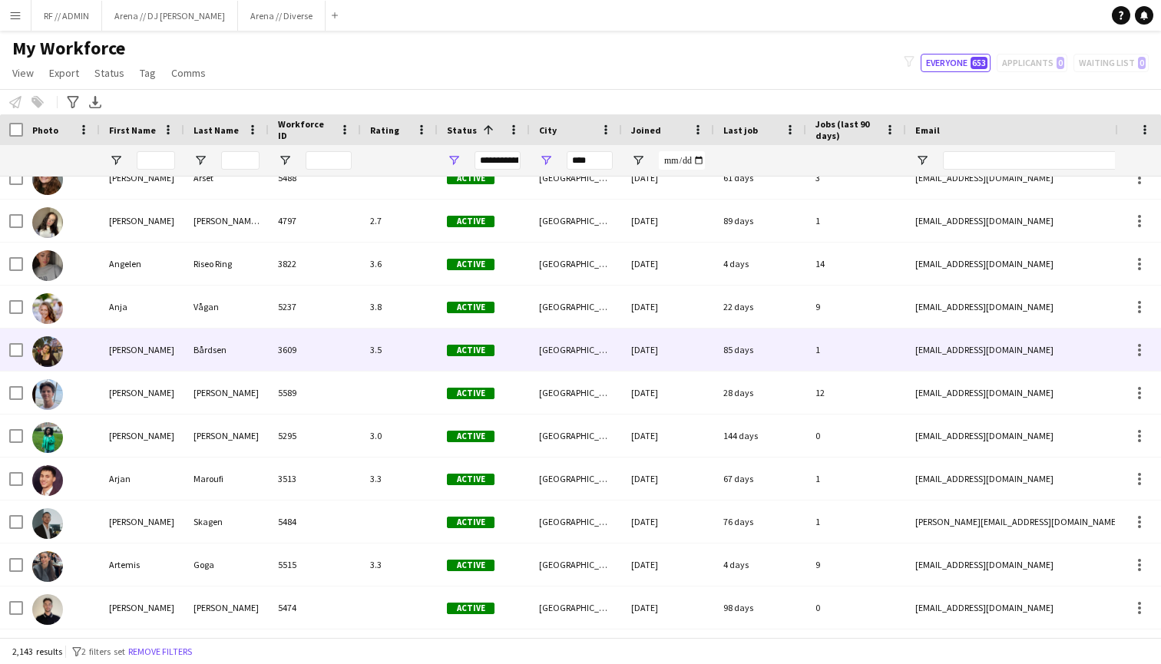
click at [57, 360] on img at bounding box center [47, 351] width 31 height 31
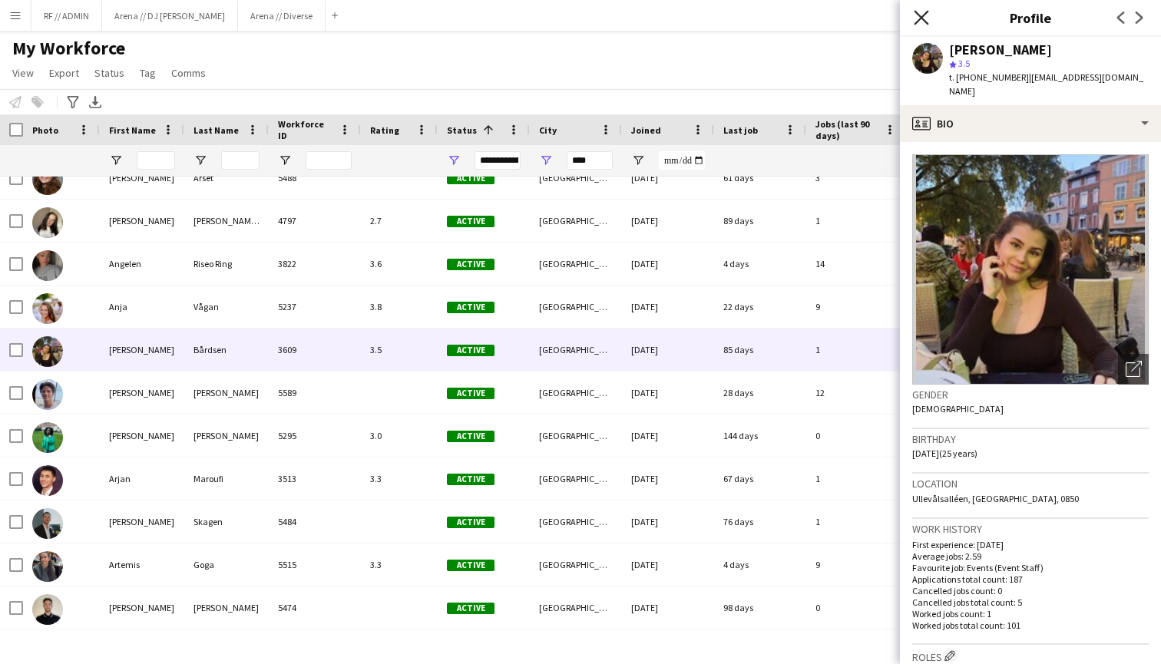
click at [919, 15] on icon at bounding box center [921, 17] width 15 height 15
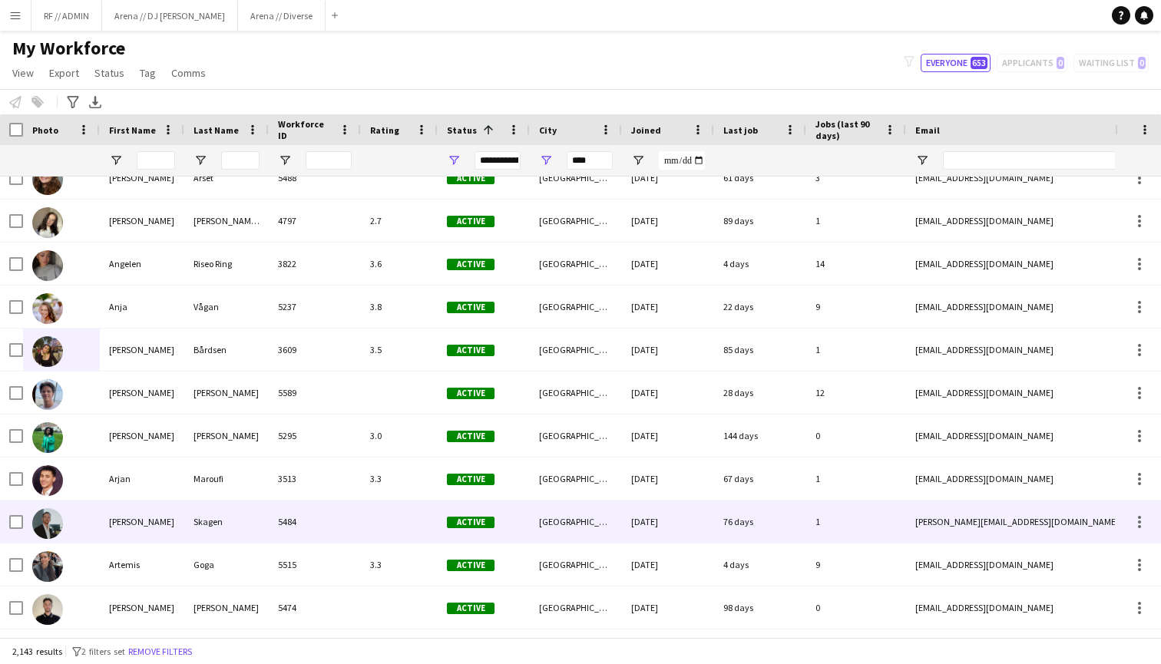
click at [53, 521] on img at bounding box center [47, 523] width 31 height 31
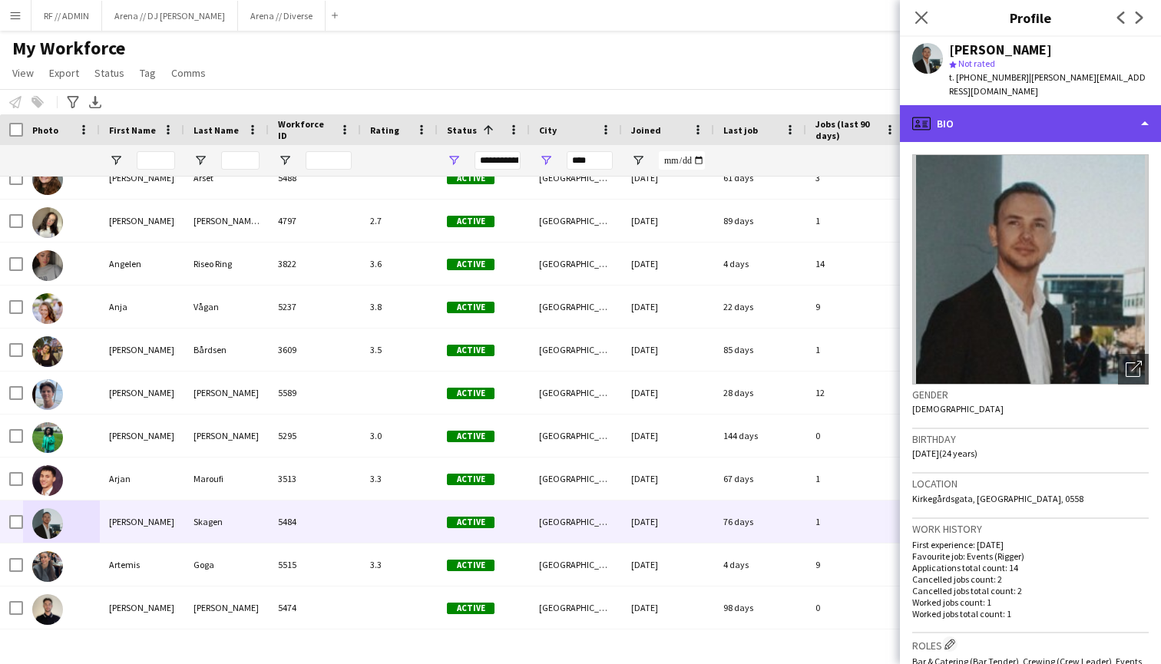
click at [1094, 108] on div "profile Bio" at bounding box center [1030, 123] width 261 height 37
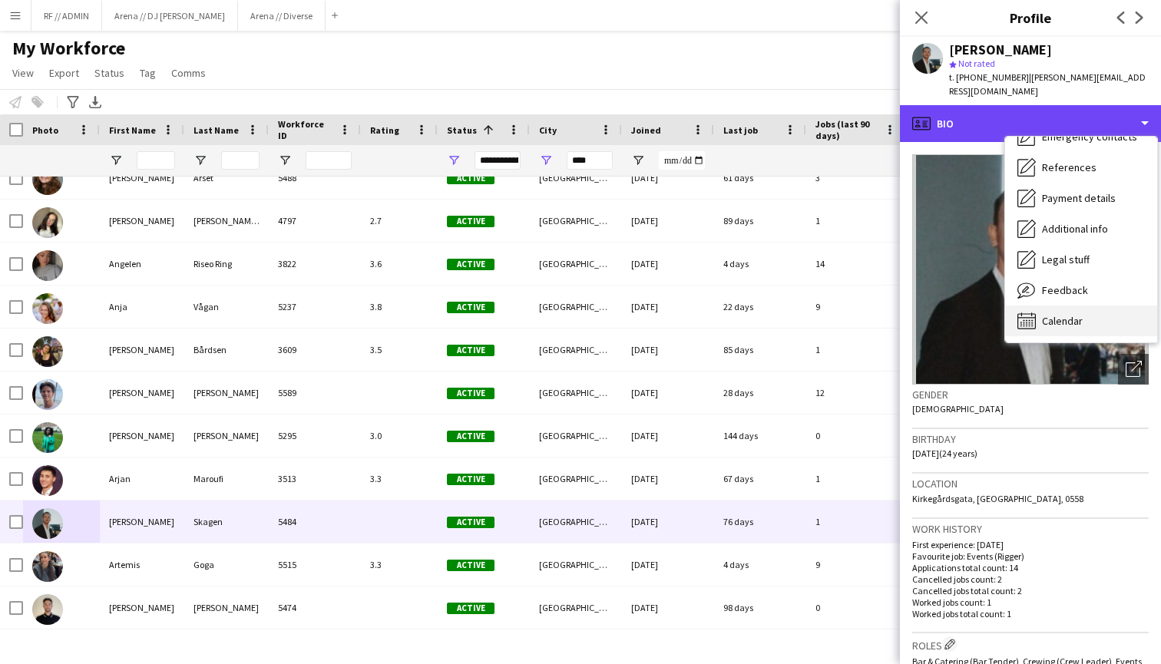
scroll to position [144, 0]
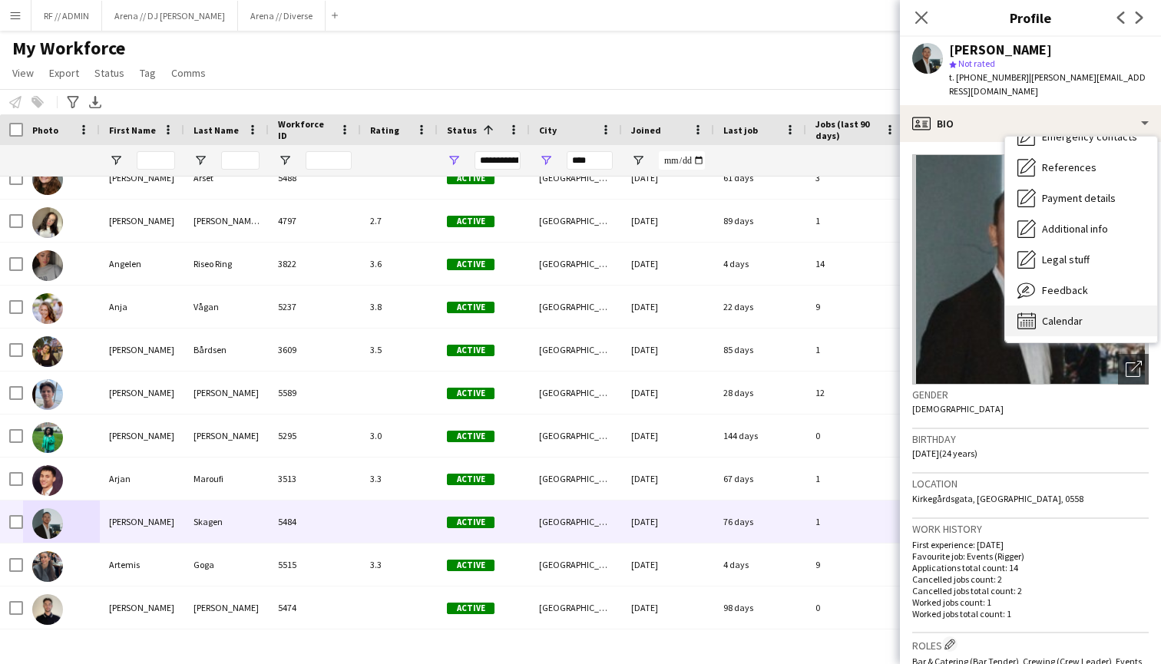
click at [1058, 314] on span "Calendar" at bounding box center [1062, 321] width 41 height 14
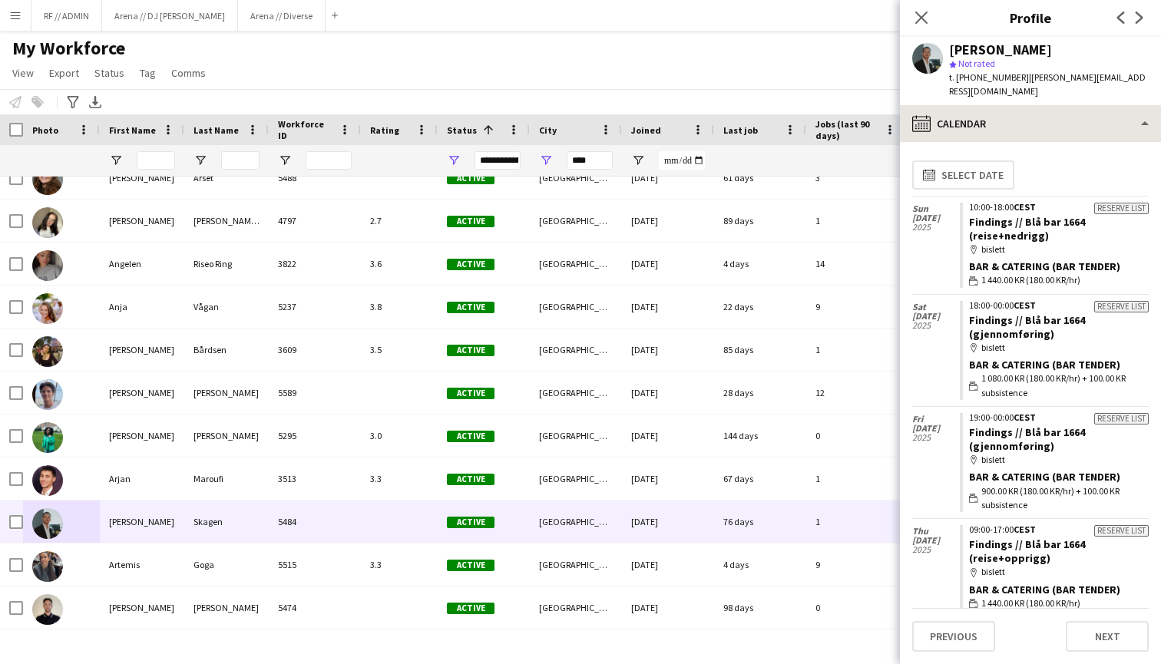
scroll to position [0, 0]
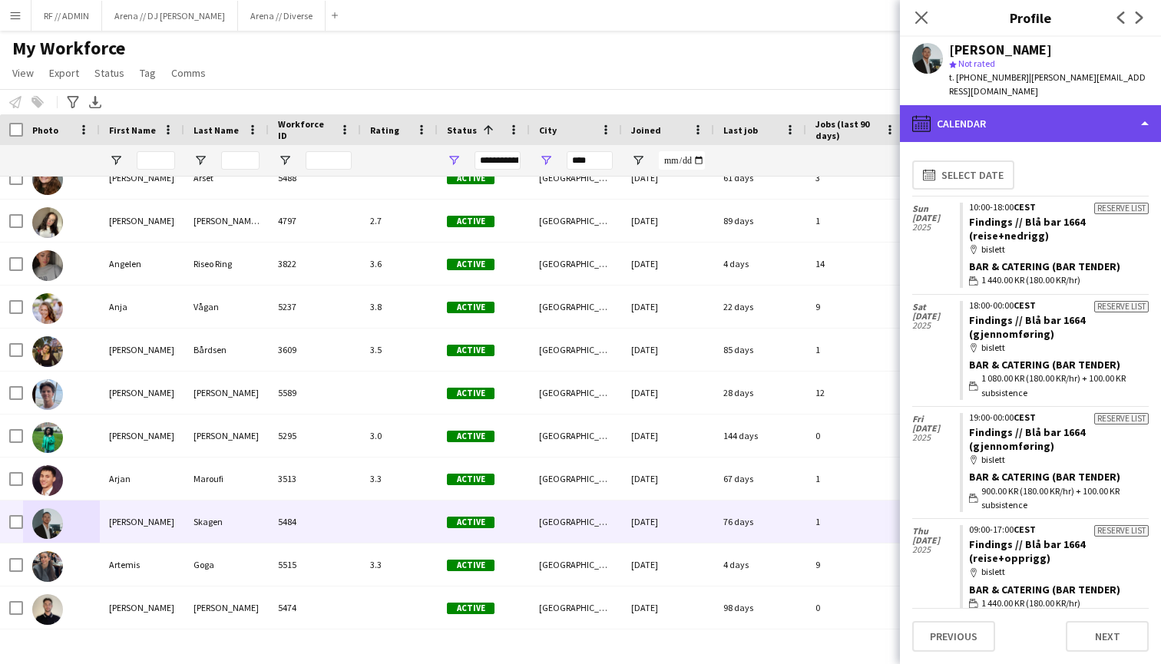
click at [1026, 105] on div "calendar-full Calendar" at bounding box center [1030, 123] width 261 height 37
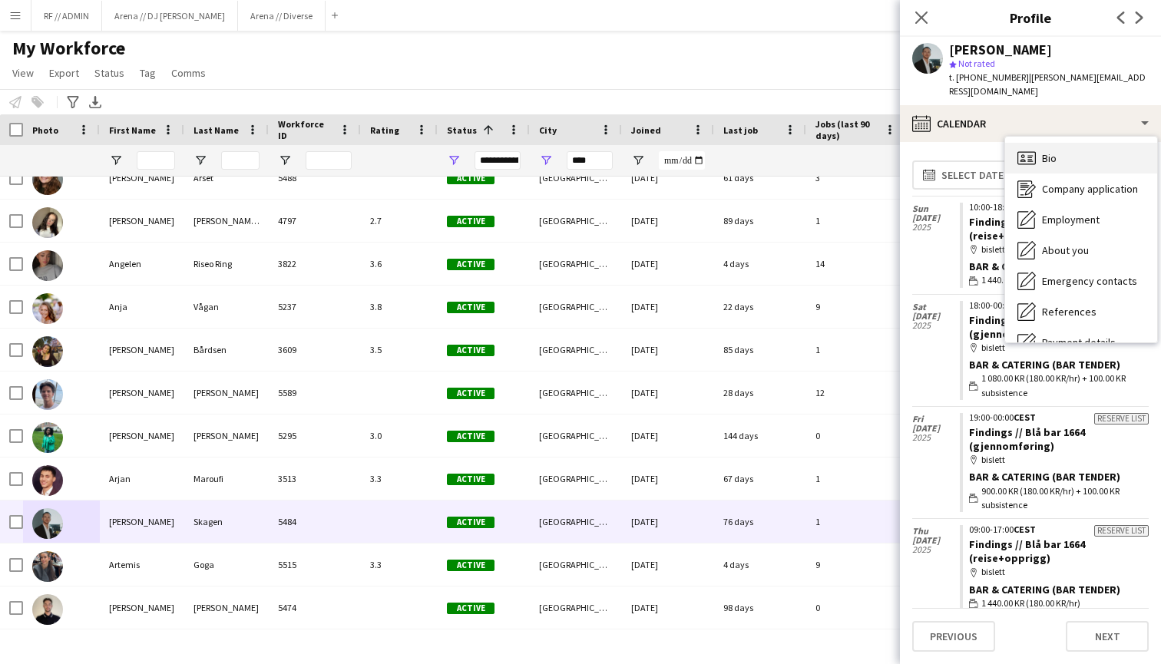
click at [1066, 145] on div "Bio Bio" at bounding box center [1081, 158] width 152 height 31
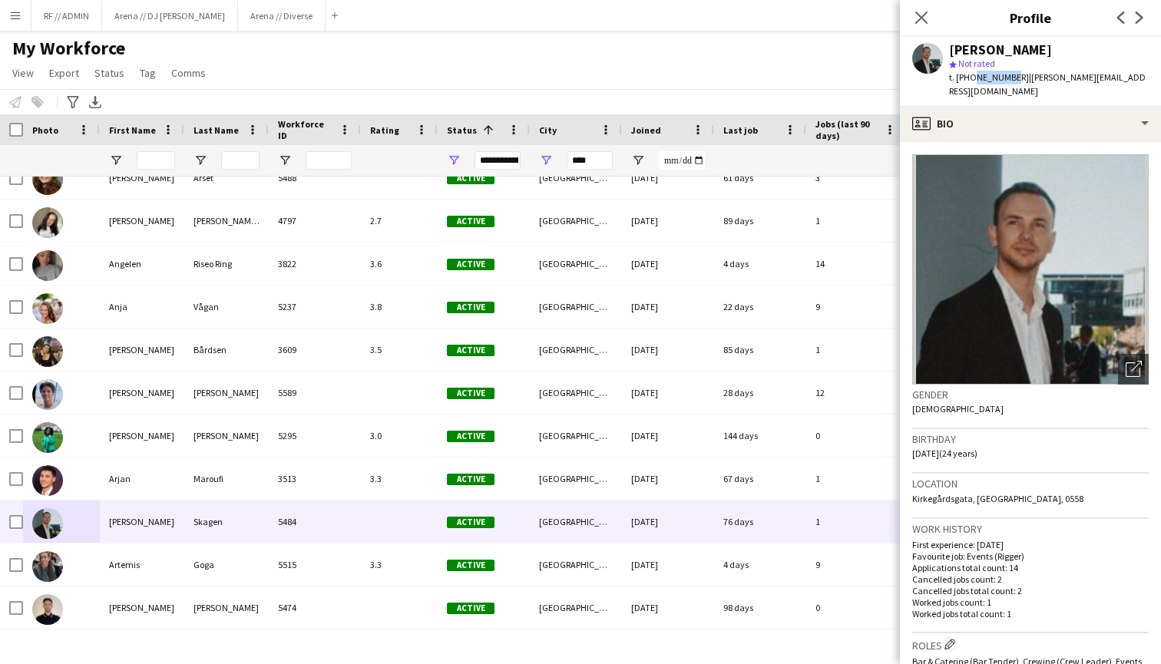
drag, startPoint x: 1006, startPoint y: 75, endPoint x: 972, endPoint y: 80, distance: 34.1
click at [972, 80] on span "t. [PHONE_NUMBER]" at bounding box center [989, 77] width 80 height 12
copy span "45455617"
click at [926, 23] on icon at bounding box center [921, 17] width 15 height 15
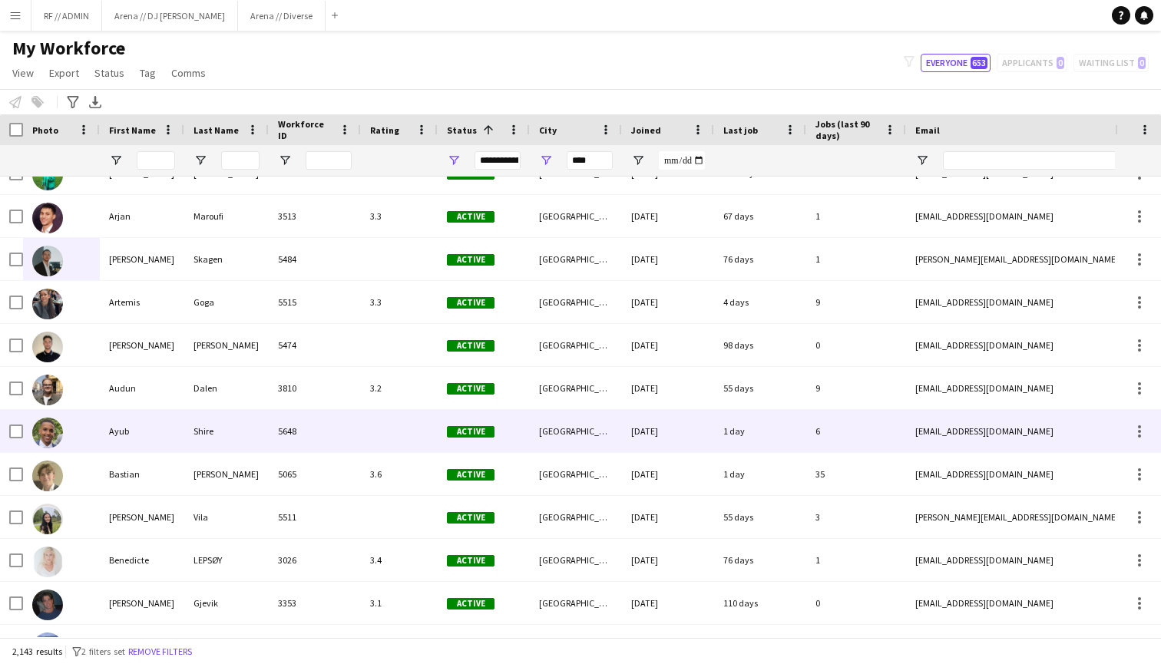
scroll to position [1231, 0]
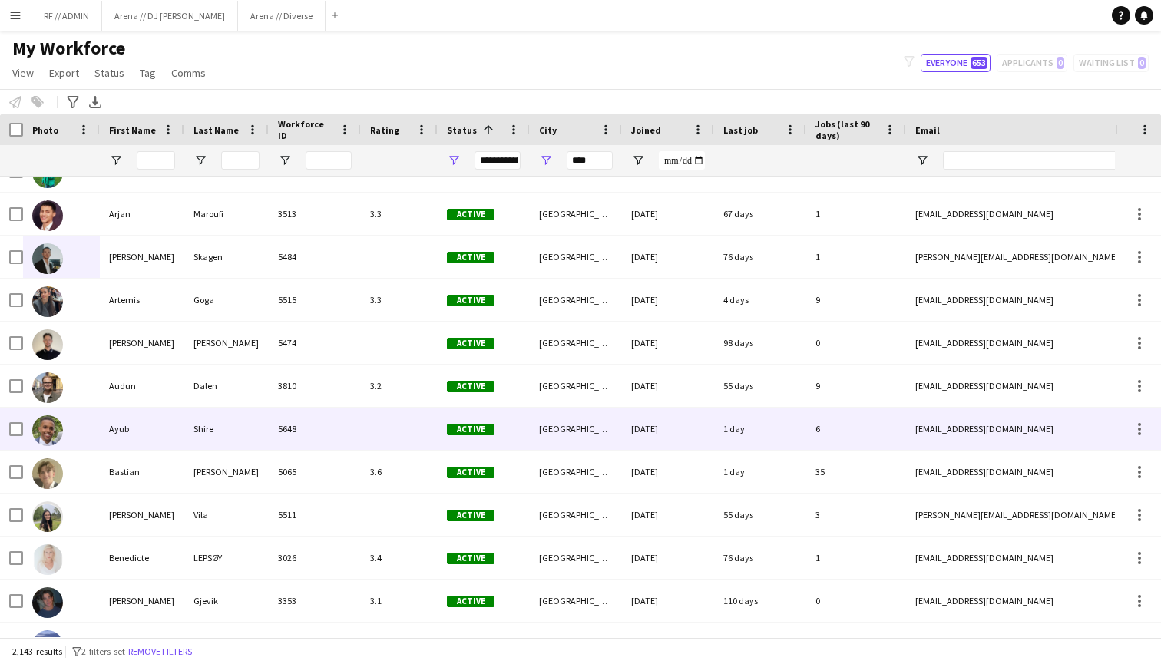
click at [81, 431] on div at bounding box center [61, 429] width 77 height 42
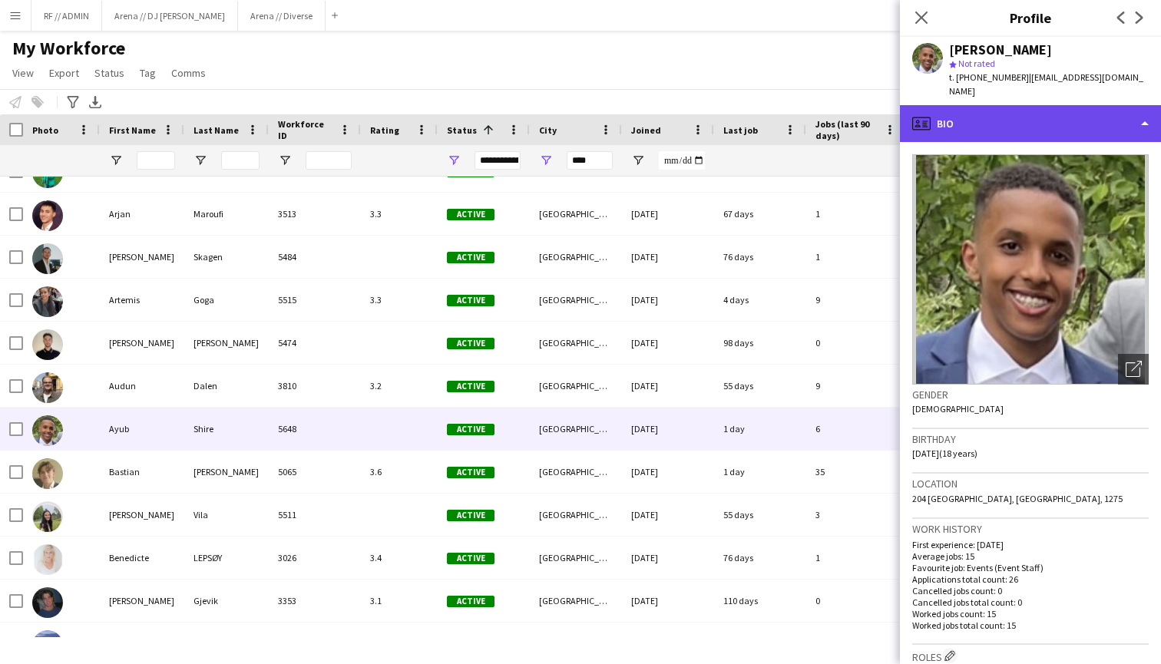
click at [1091, 113] on div "profile Bio" at bounding box center [1030, 123] width 261 height 37
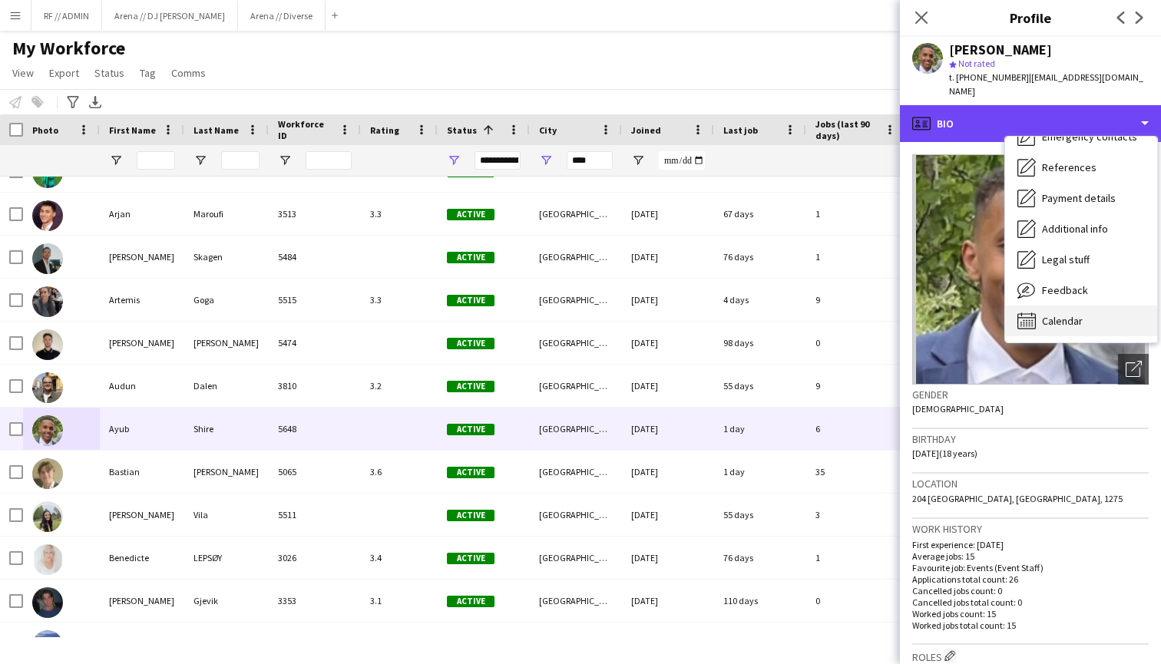
scroll to position [144, 0]
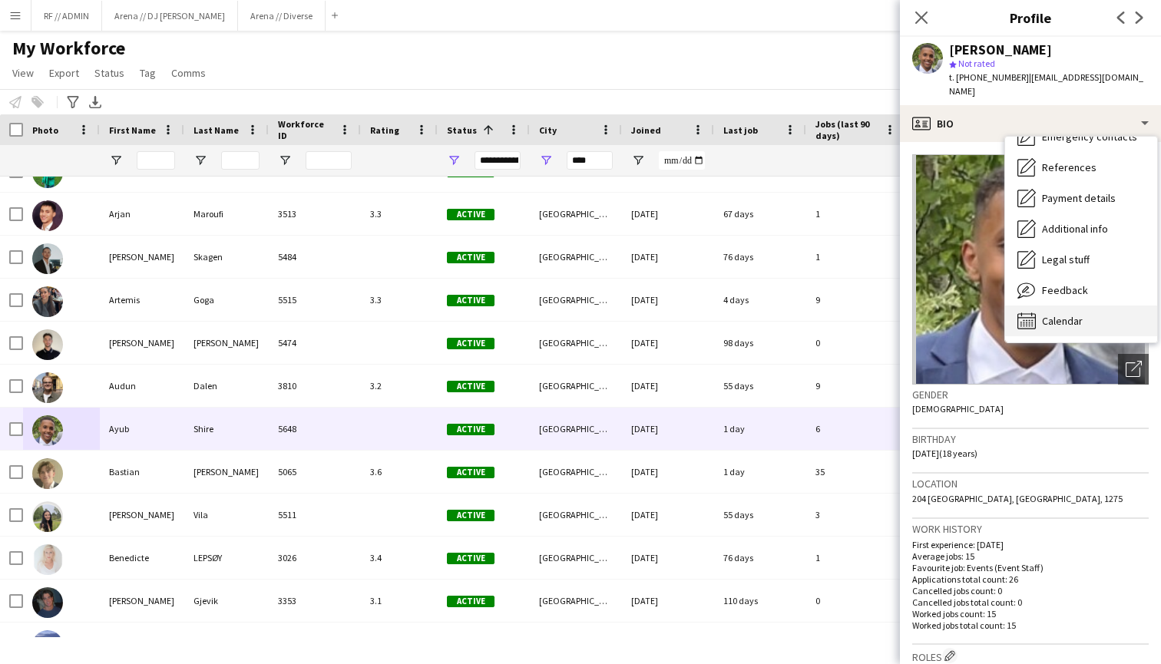
click at [1057, 314] on span "Calendar" at bounding box center [1062, 321] width 41 height 14
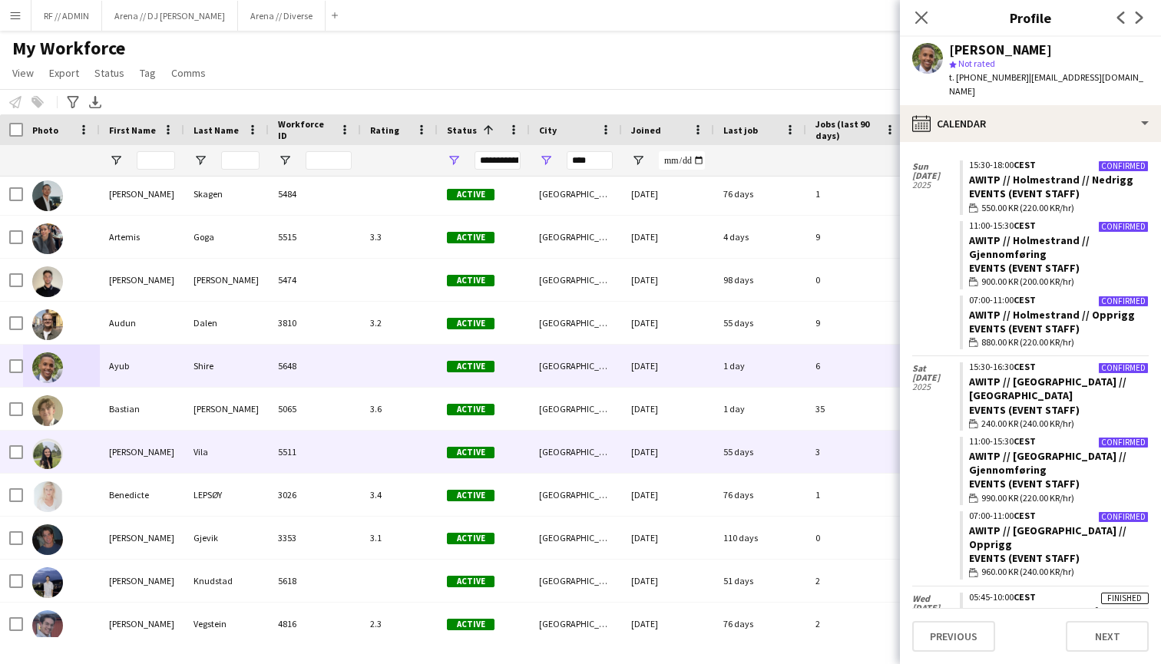
scroll to position [1302, 0]
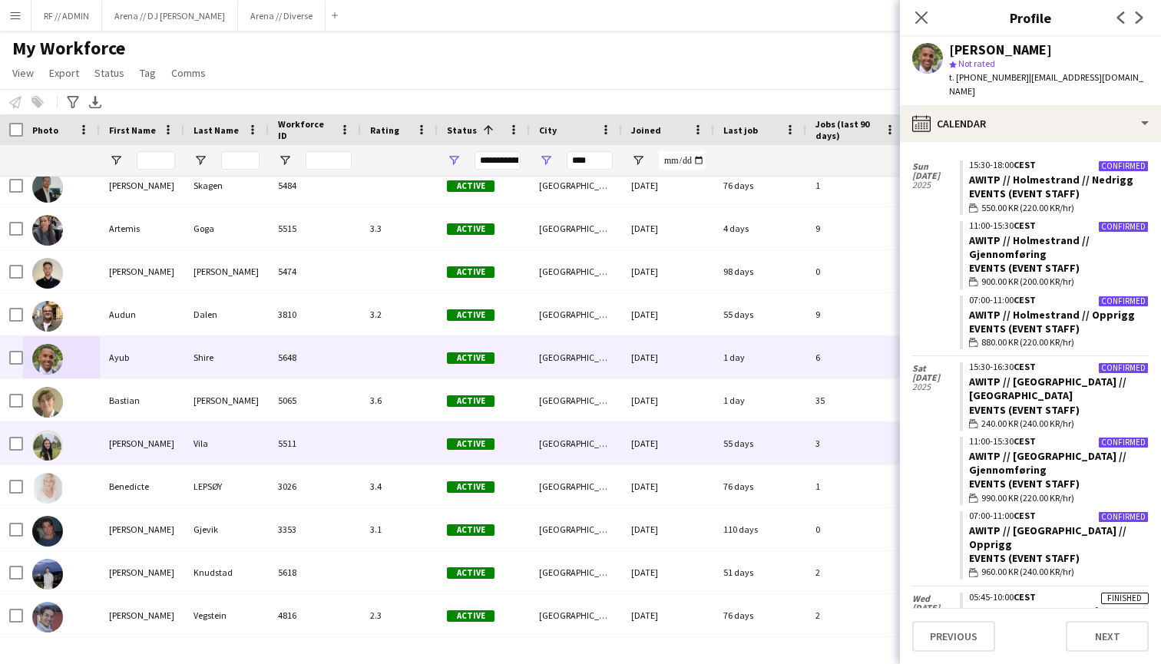
click at [145, 456] on div "[PERSON_NAME]" at bounding box center [142, 443] width 84 height 42
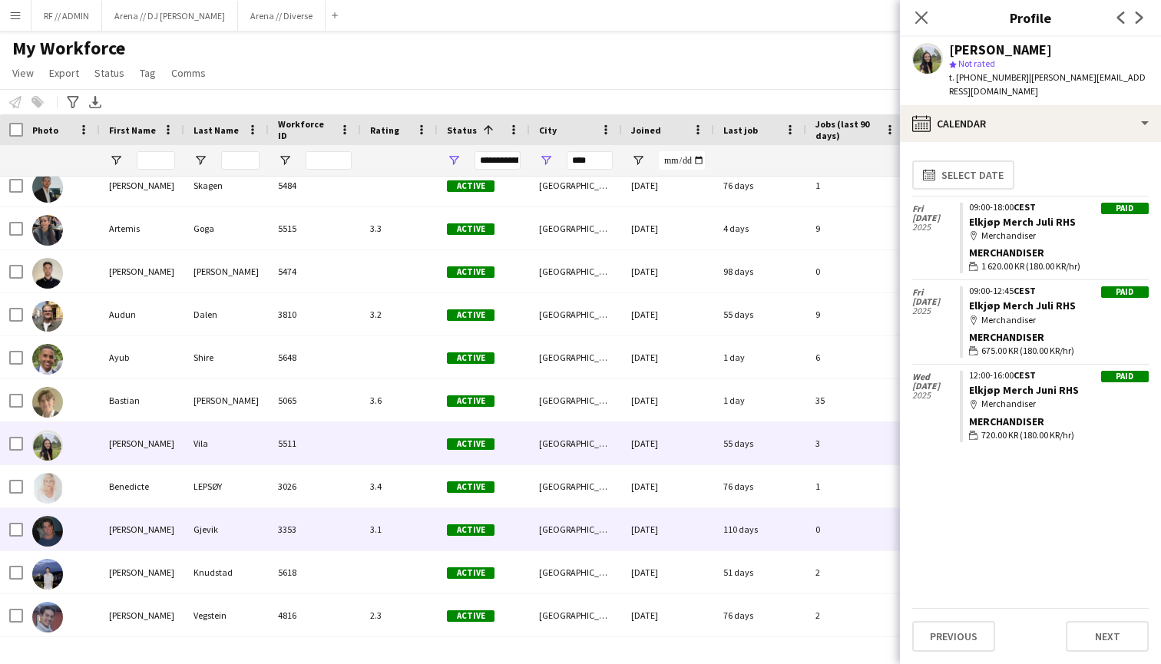
click at [116, 524] on div "[PERSON_NAME]" at bounding box center [142, 529] width 84 height 42
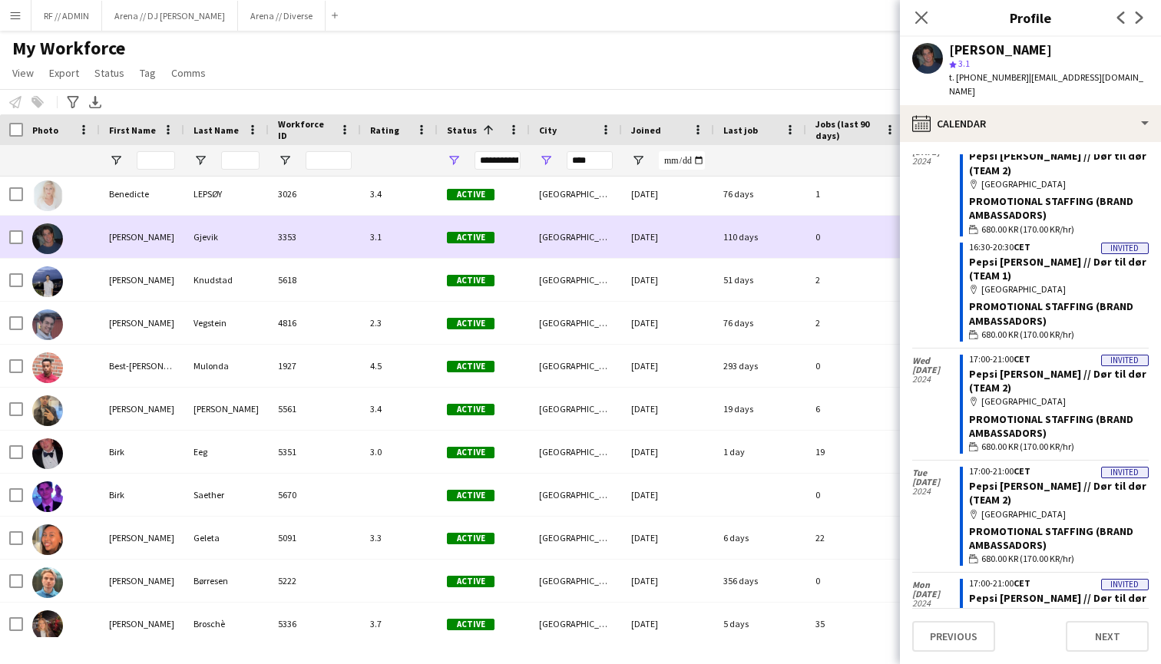
scroll to position [1631, 0]
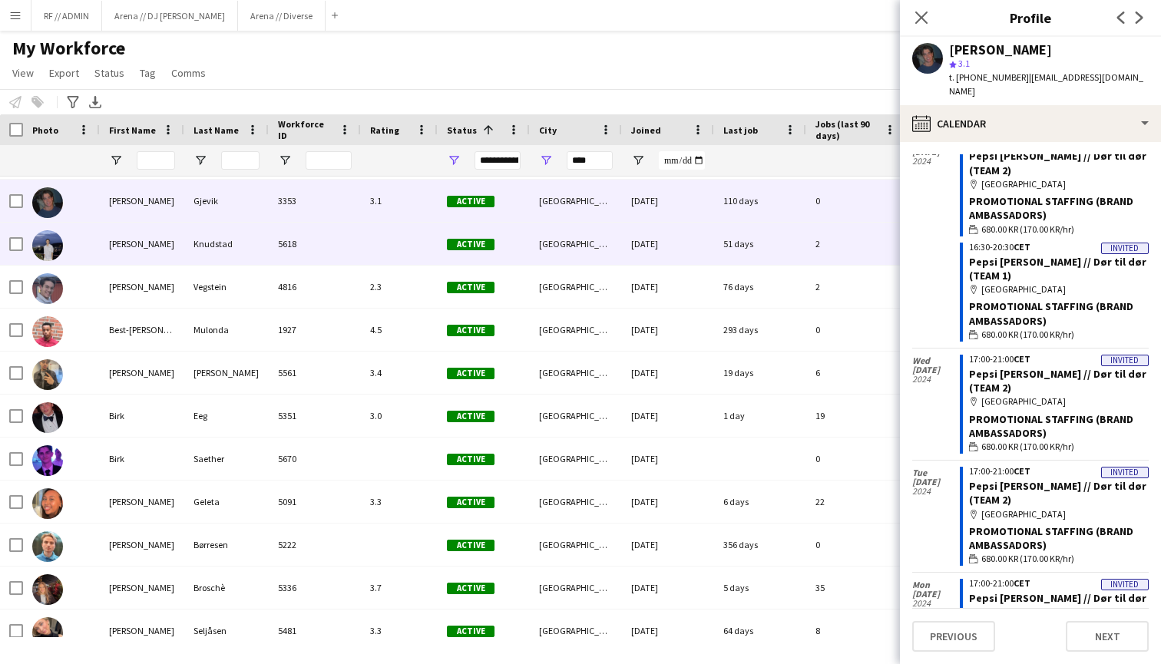
click at [58, 250] on img at bounding box center [47, 245] width 31 height 31
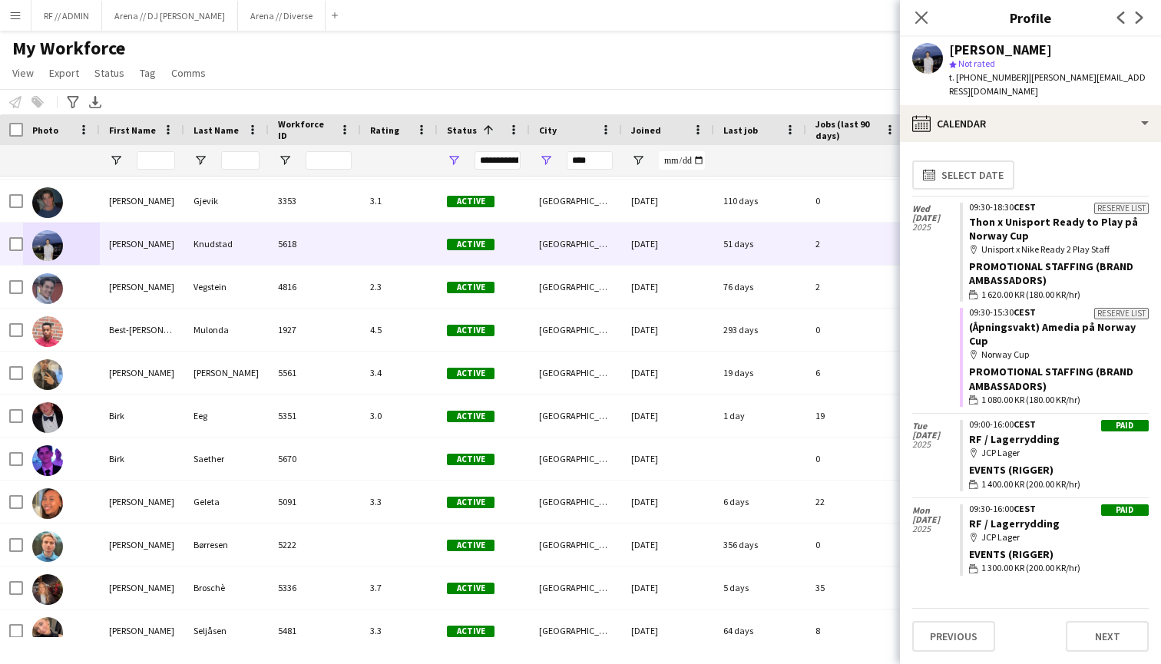
click at [926, 62] on app-user-avatar at bounding box center [927, 58] width 31 height 31
drag, startPoint x: 1006, startPoint y: 78, endPoint x: 970, endPoint y: 78, distance: 36.1
click at [970, 78] on span "t. [PHONE_NUMBER]" at bounding box center [989, 77] width 80 height 12
copy span "97513191"
click at [917, 19] on icon "Close pop-in" at bounding box center [921, 17] width 15 height 15
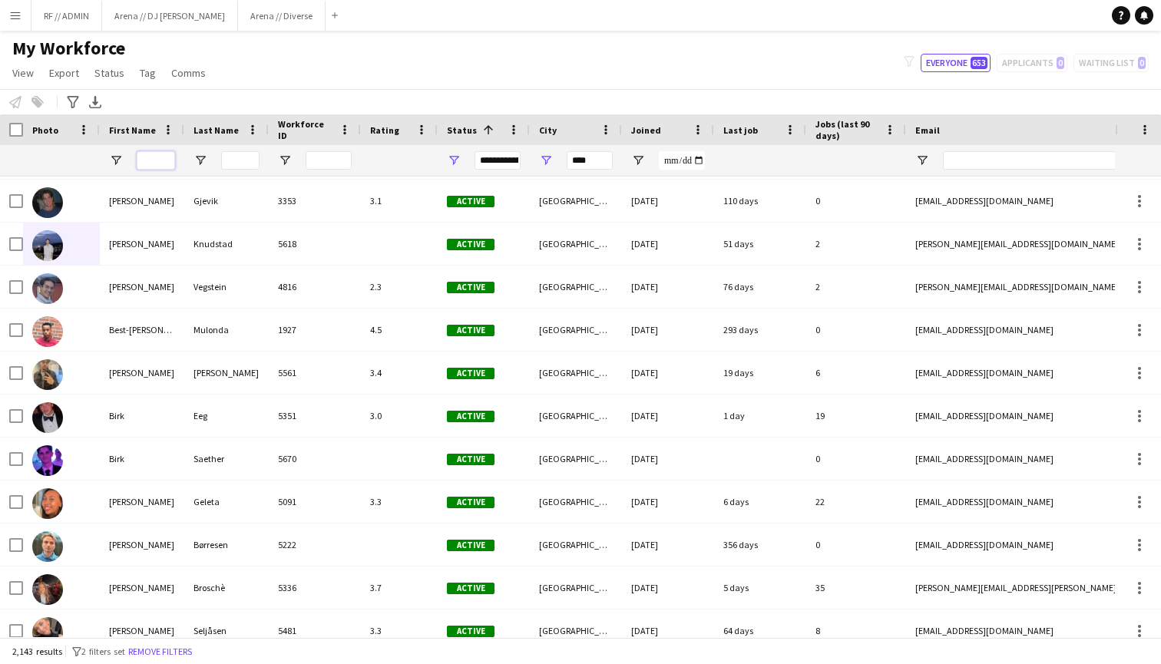
click at [147, 161] on input "First Name Filter Input" at bounding box center [156, 160] width 38 height 18
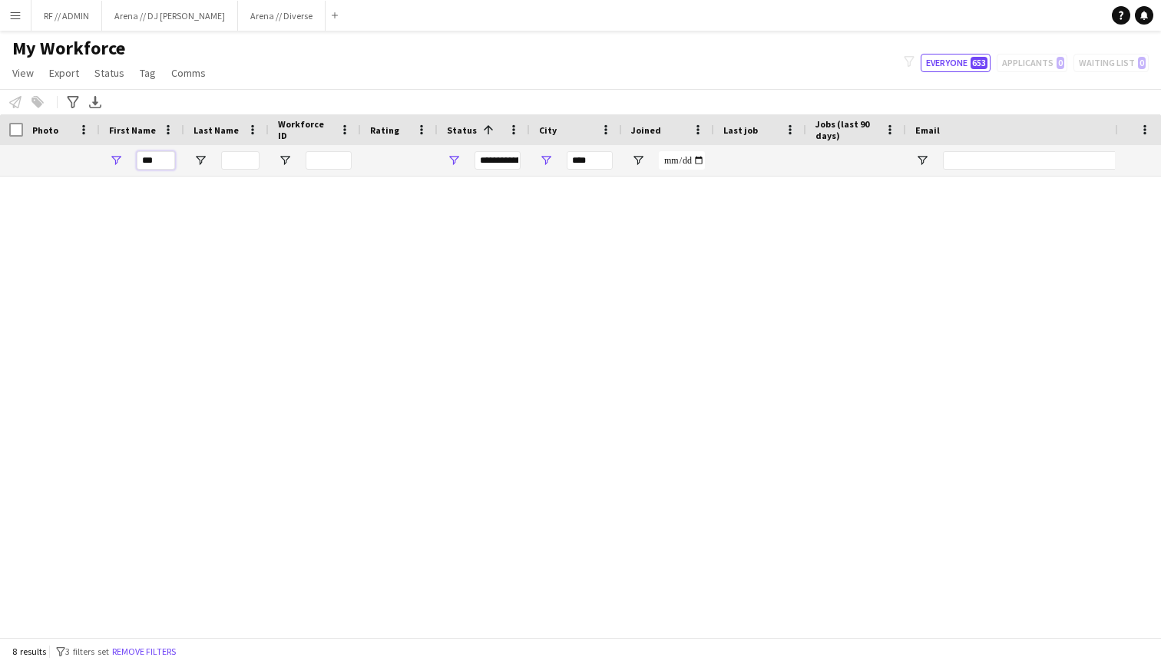
scroll to position [0, 0]
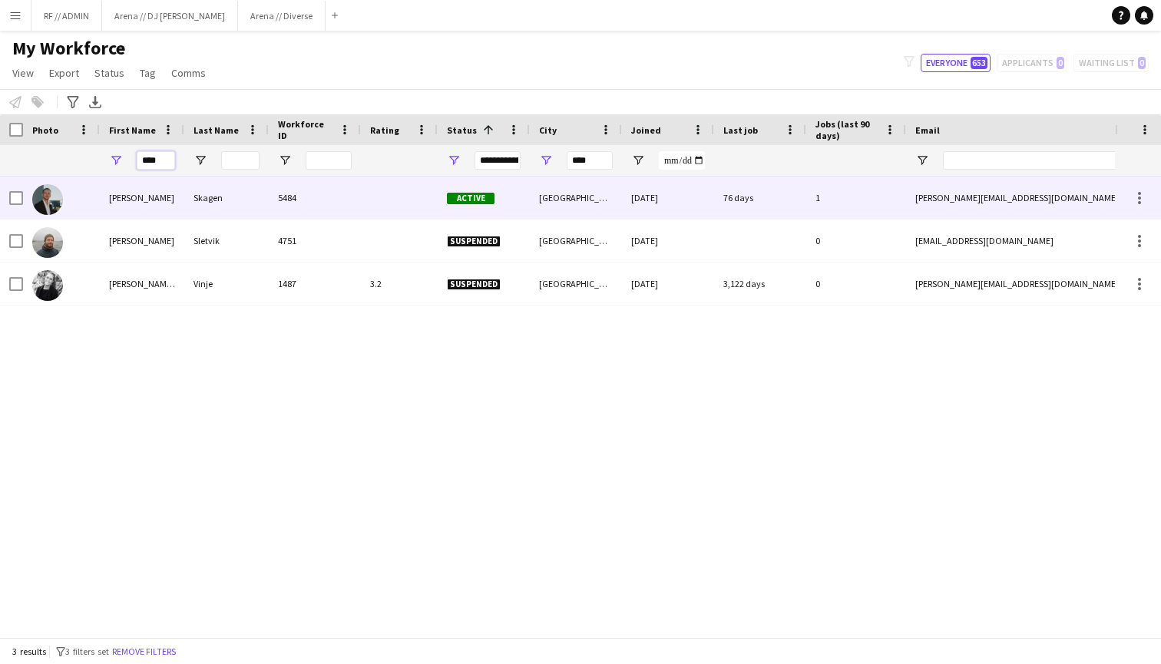
type input "****"
click at [137, 204] on div "[PERSON_NAME]" at bounding box center [142, 198] width 84 height 42
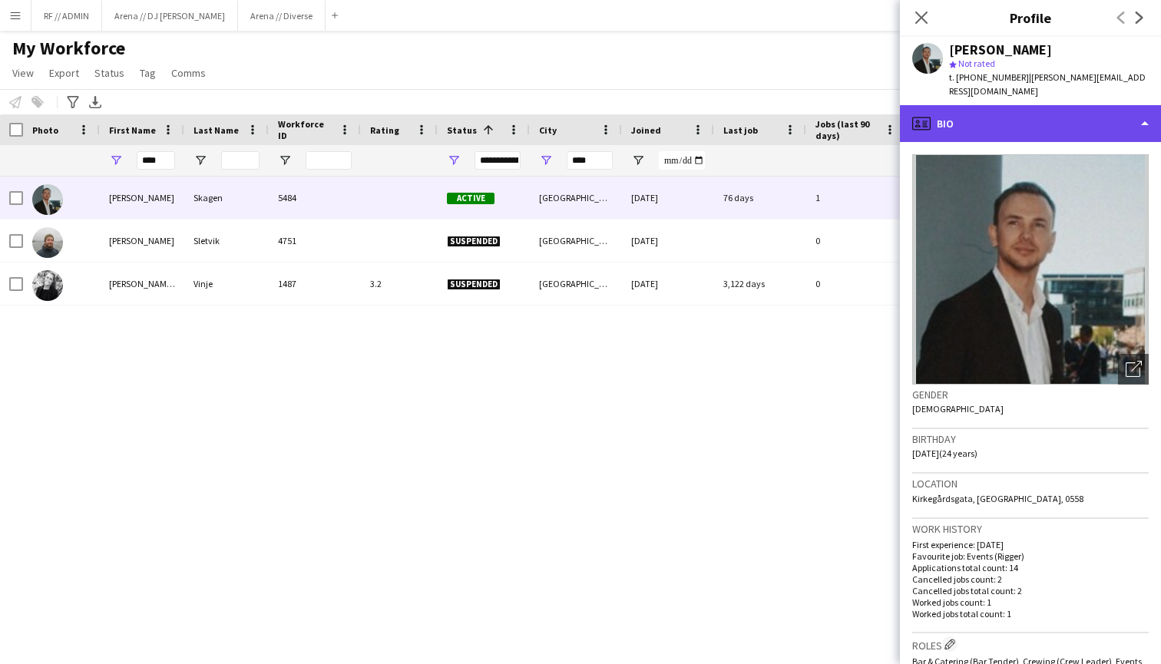
click at [1112, 117] on div "profile Bio" at bounding box center [1030, 123] width 261 height 37
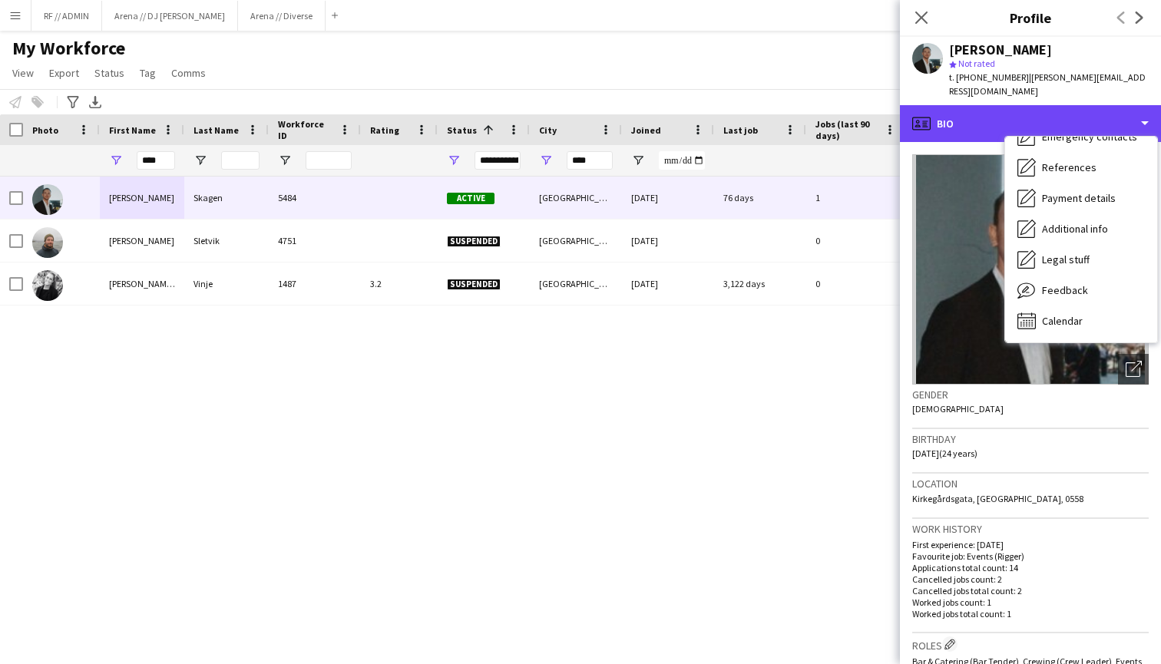
scroll to position [144, 0]
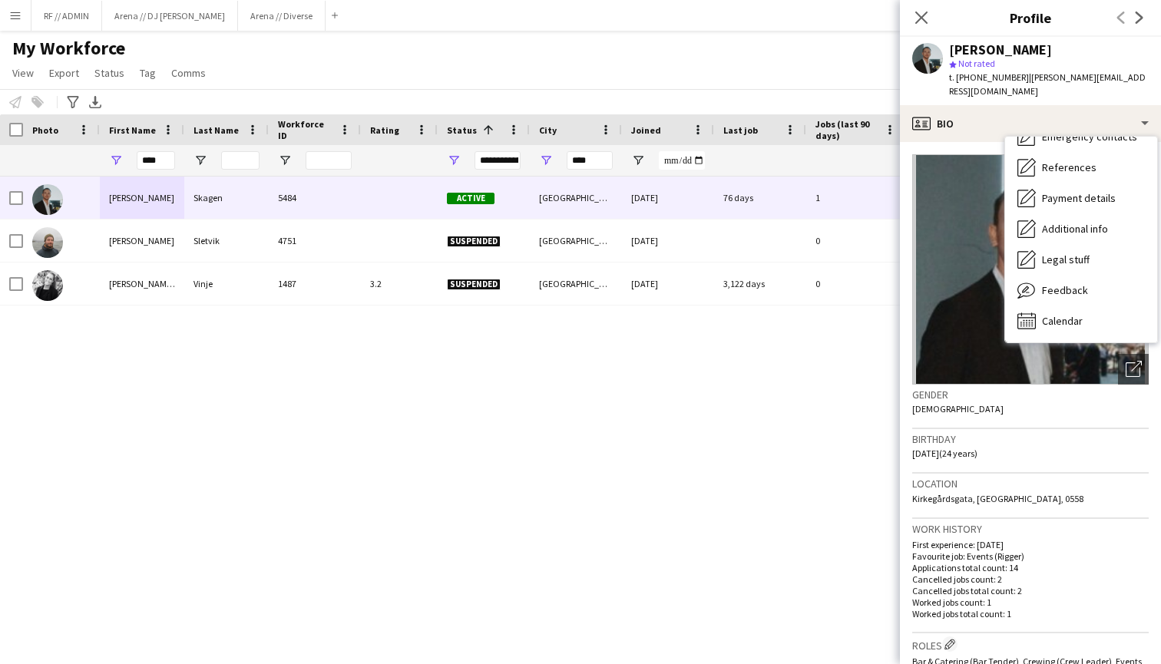
click at [818, 441] on div "[PERSON_NAME] 5484 Active [GEOGRAPHIC_DATA] [DATE] 76 days 1 [PERSON_NAME][EMAI…" at bounding box center [557, 407] width 1115 height 461
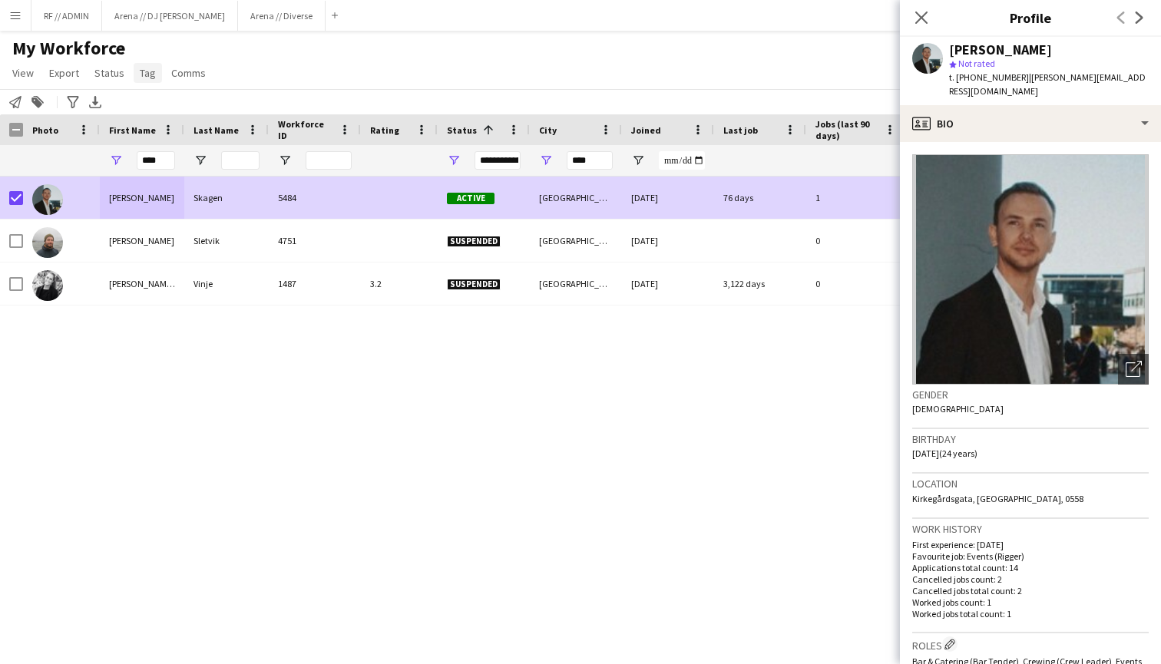
click at [145, 74] on span "Tag" at bounding box center [148, 73] width 16 height 14
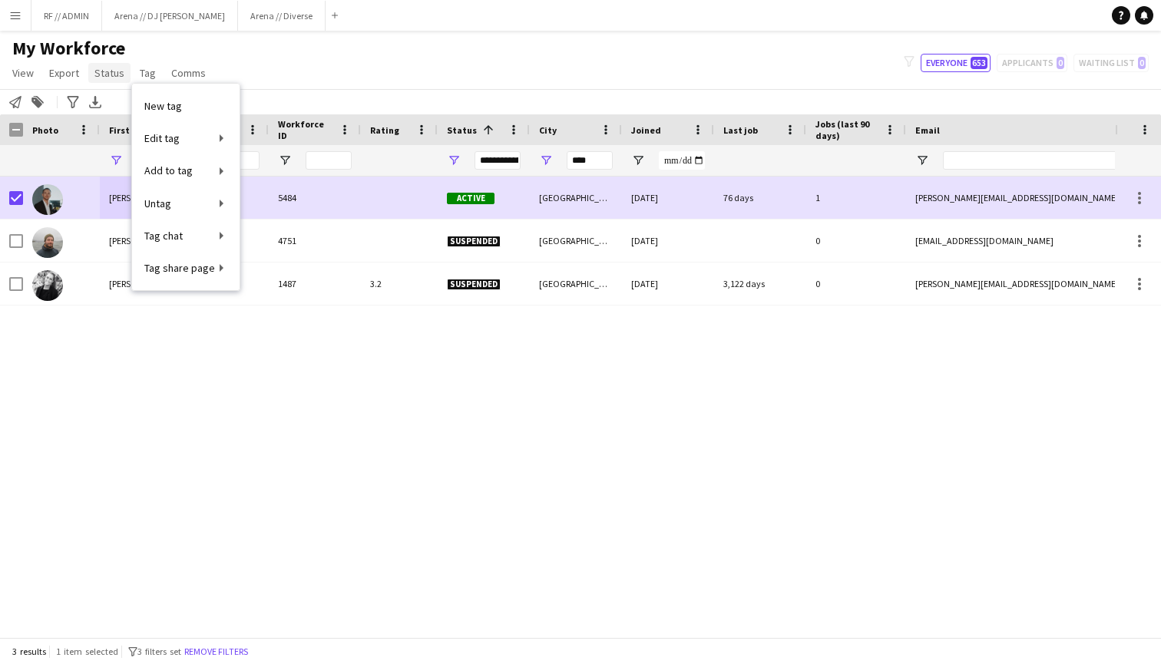
click at [127, 72] on link "Status" at bounding box center [109, 73] width 42 height 20
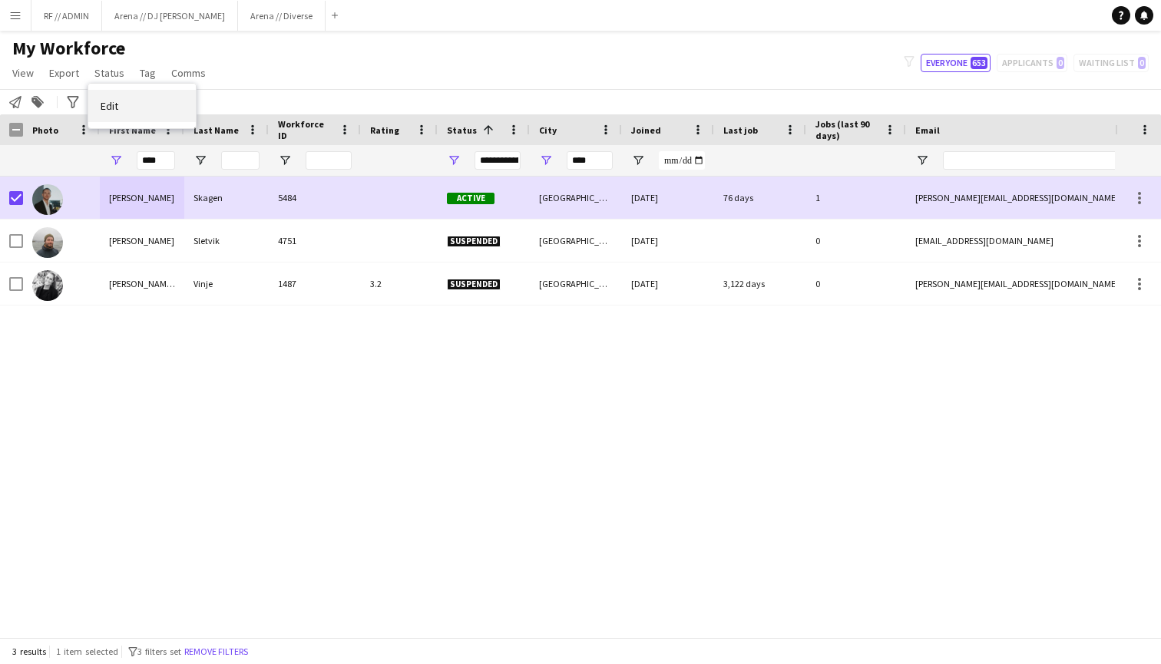
click at [143, 101] on link "Edit" at bounding box center [141, 106] width 107 height 32
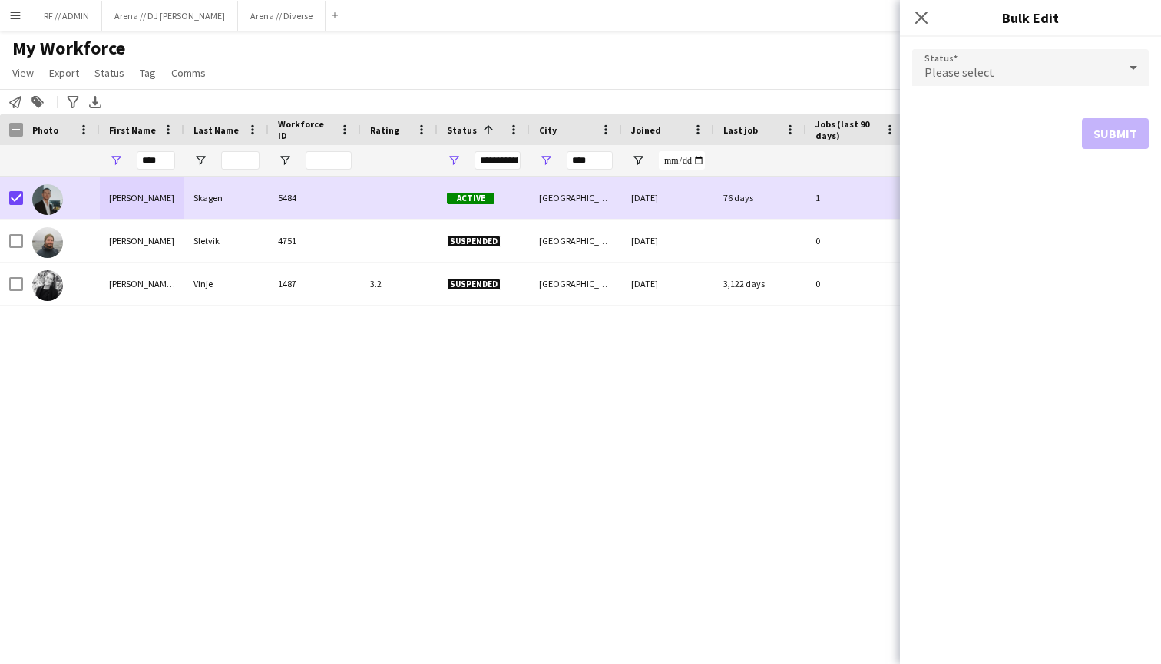
click at [970, 68] on span "Please select" at bounding box center [959, 71] width 70 height 15
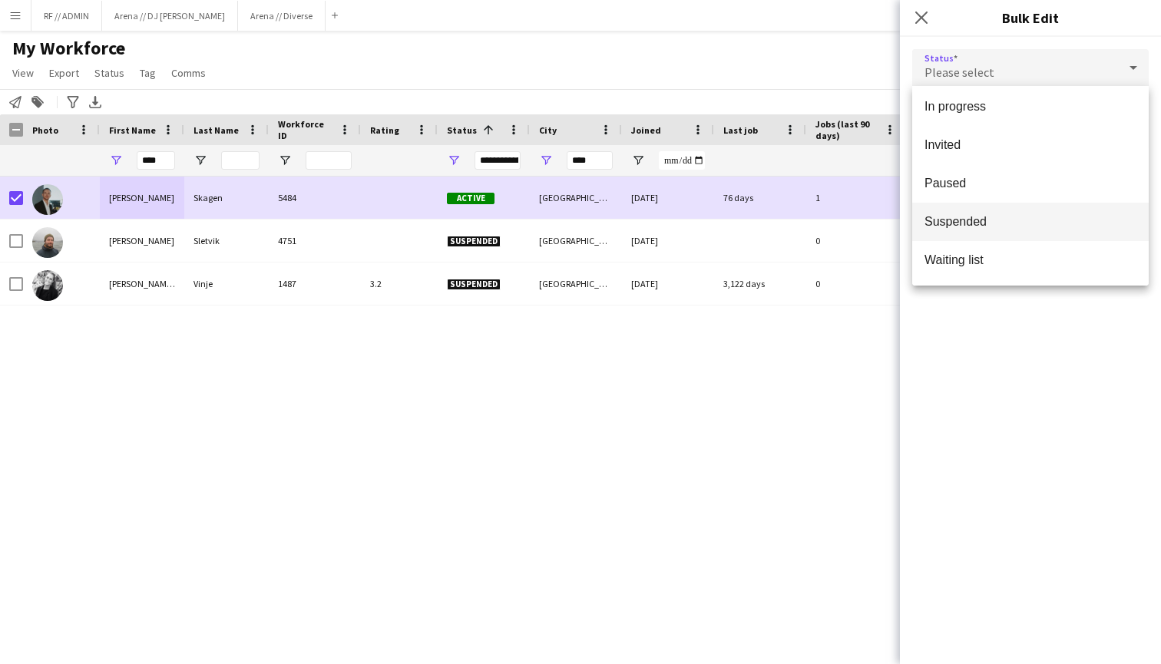
scroll to position [158, 0]
click at [984, 219] on span "Suspended" at bounding box center [1030, 221] width 212 height 15
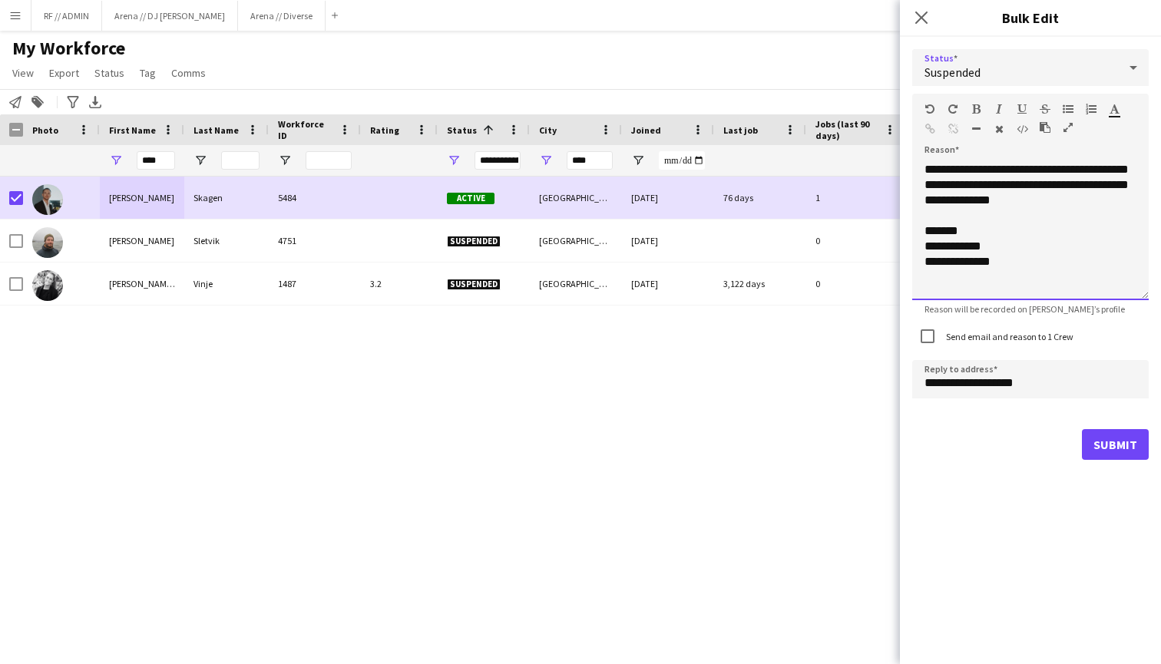
click at [1051, 207] on div "**********" at bounding box center [1030, 231] width 236 height 138
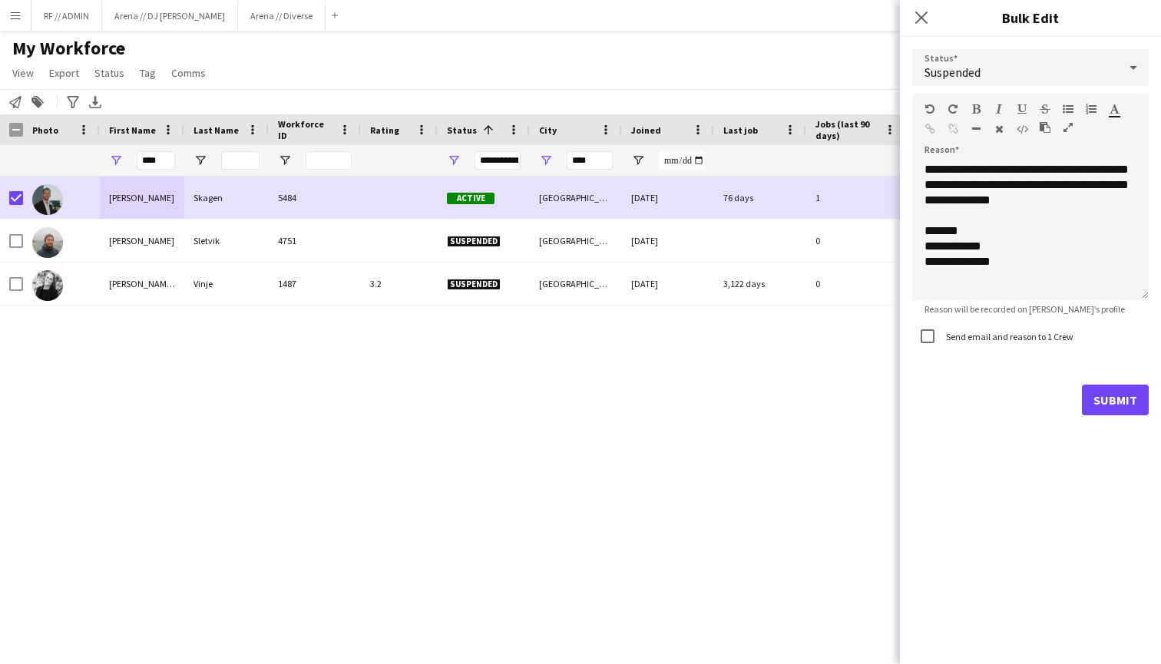
click at [1110, 390] on button "Submit" at bounding box center [1115, 400] width 67 height 31
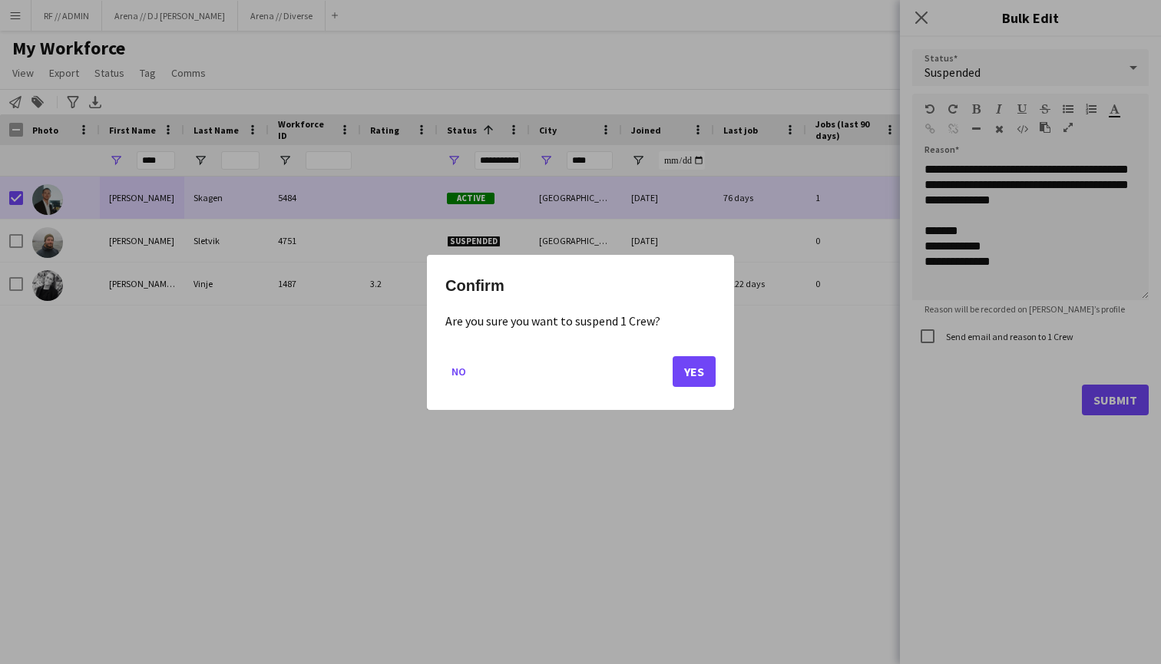
click at [697, 375] on button "Yes" at bounding box center [693, 370] width 43 height 31
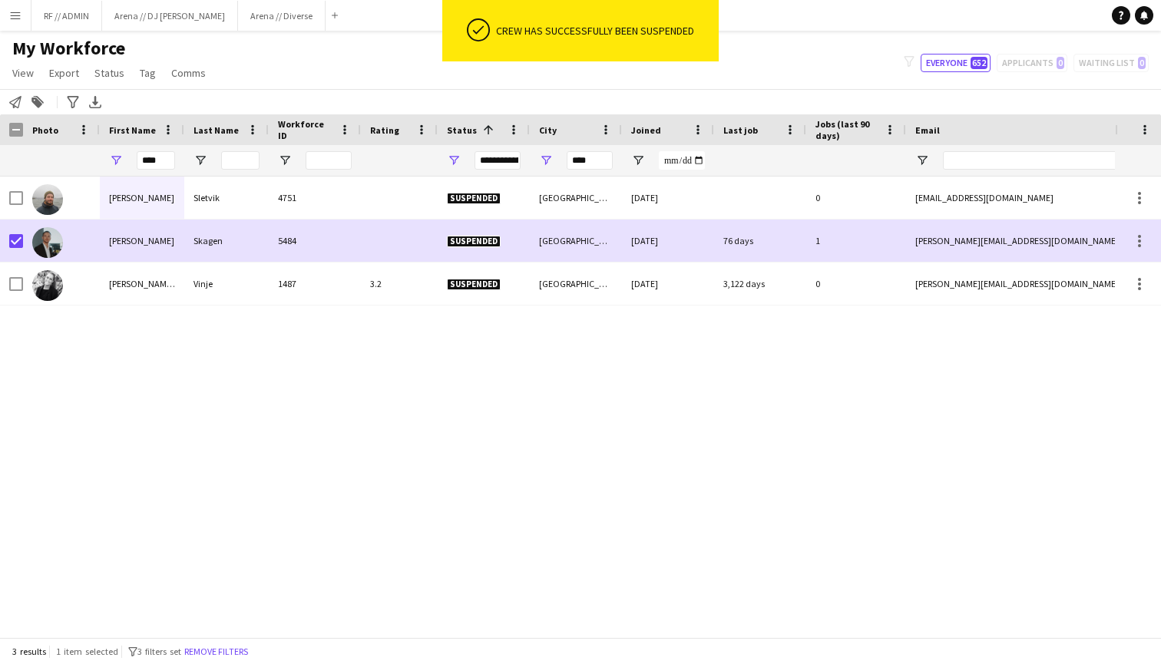
click at [165, 387] on div "[PERSON_NAME] 5484 Suspended [GEOGRAPHIC_DATA] [DATE] 76 days 1 [PERSON_NAME][E…" at bounding box center [557, 407] width 1115 height 461
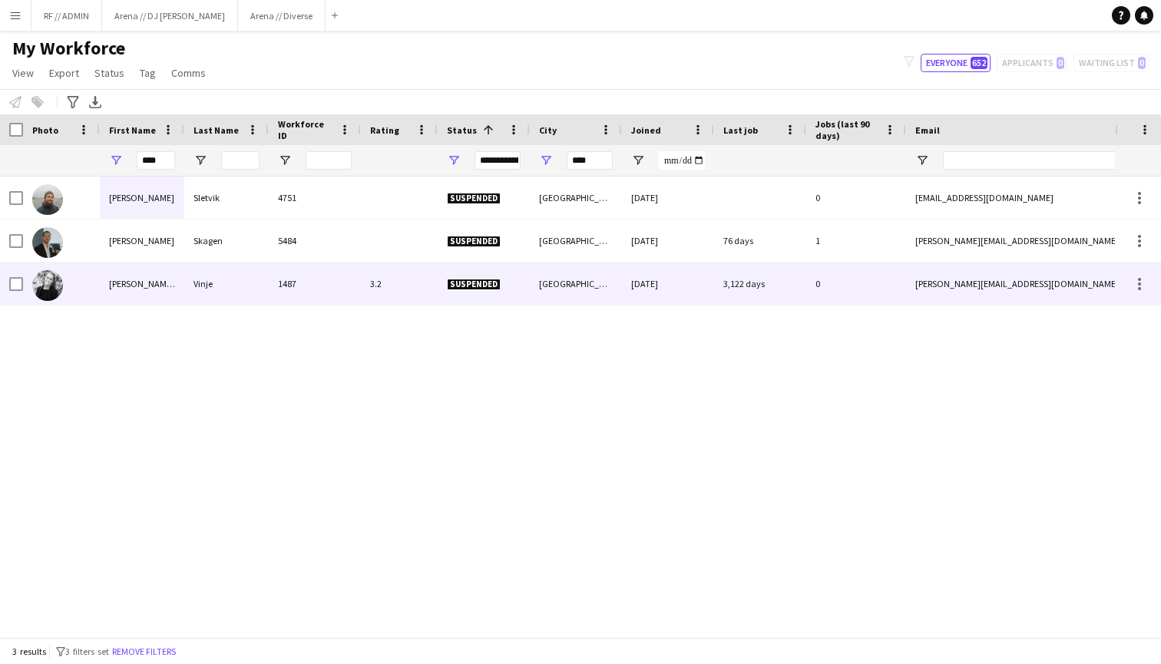
click at [216, 404] on div "[PERSON_NAME] 5484 Suspended [GEOGRAPHIC_DATA] [DATE] 76 days 1 [PERSON_NAME][E…" at bounding box center [557, 407] width 1115 height 461
